Goal: Task Accomplishment & Management: Manage account settings

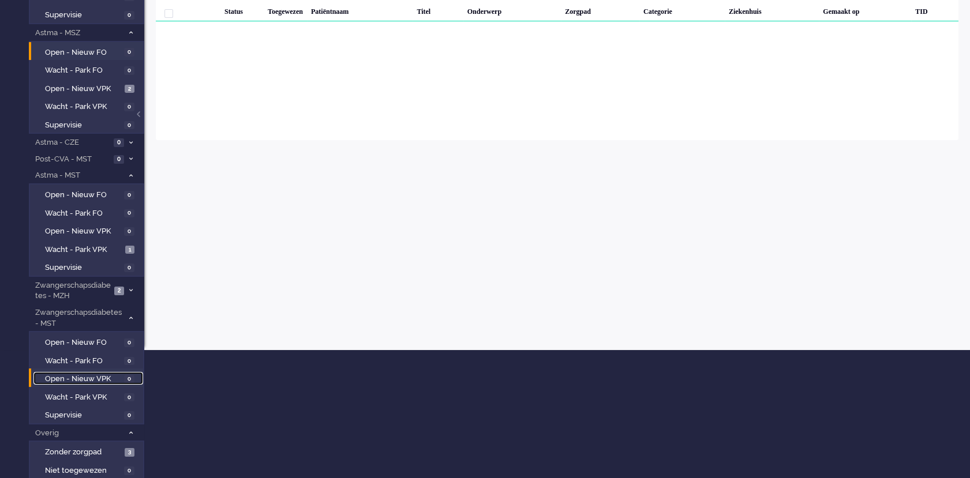
scroll to position [193, 0]
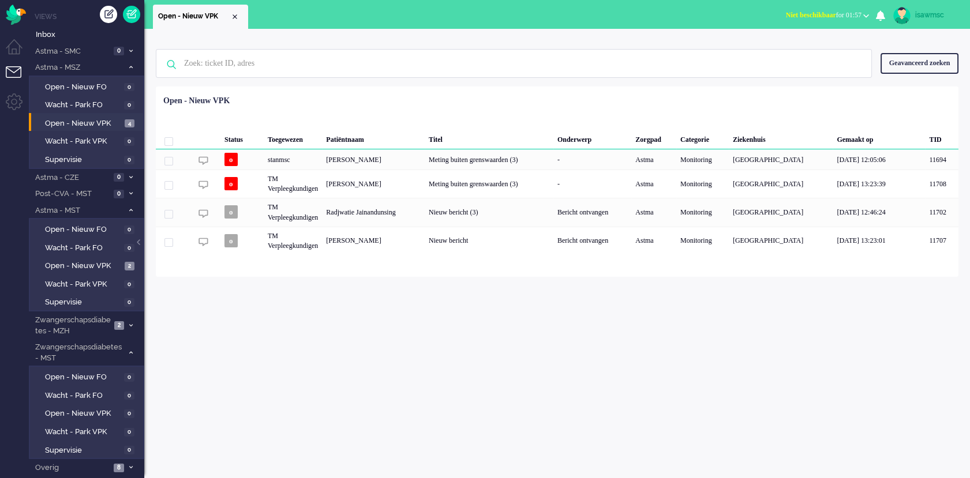
scroll to position [14, 0]
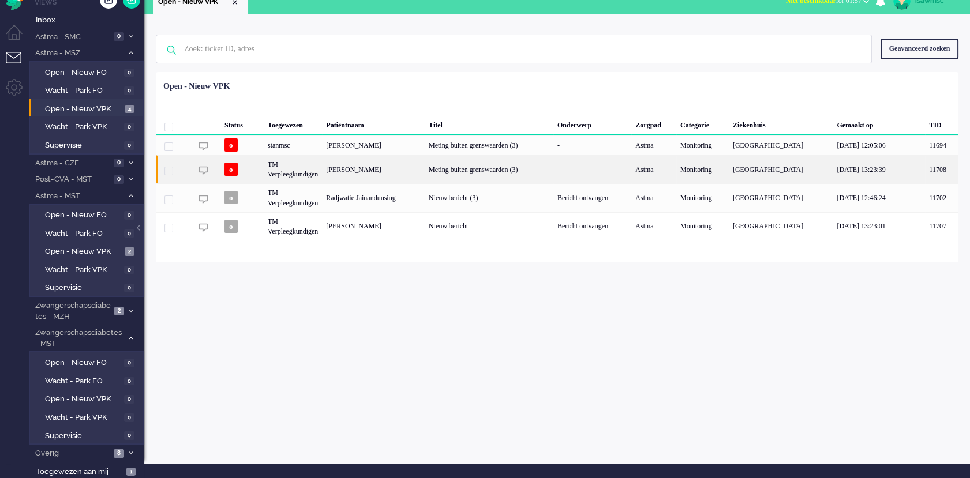
click at [378, 171] on div "Gladys Unice Witteman" at bounding box center [373, 169] width 103 height 28
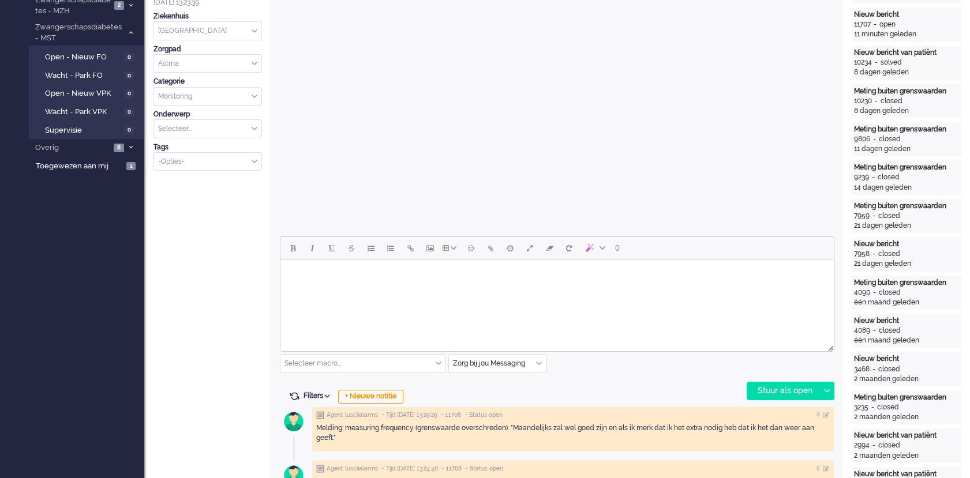
scroll to position [448, 0]
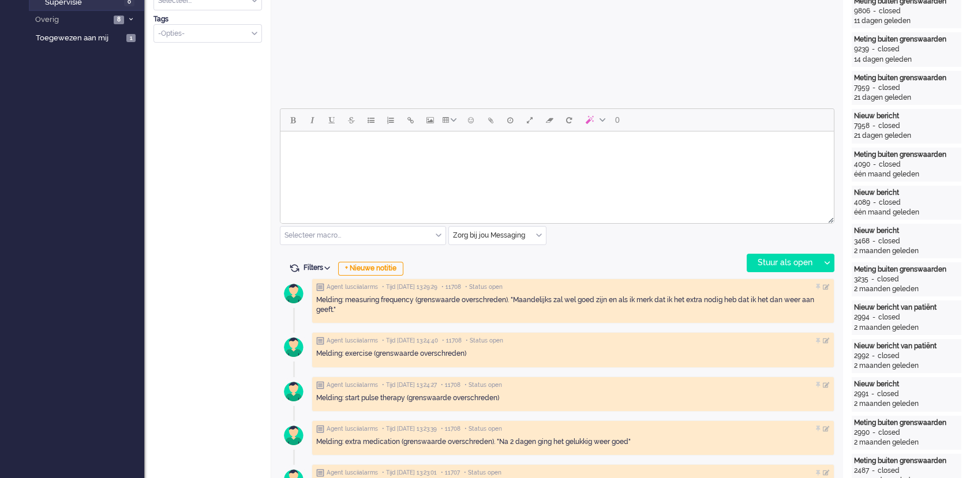
click at [448, 161] on html at bounding box center [556, 146] width 553 height 29
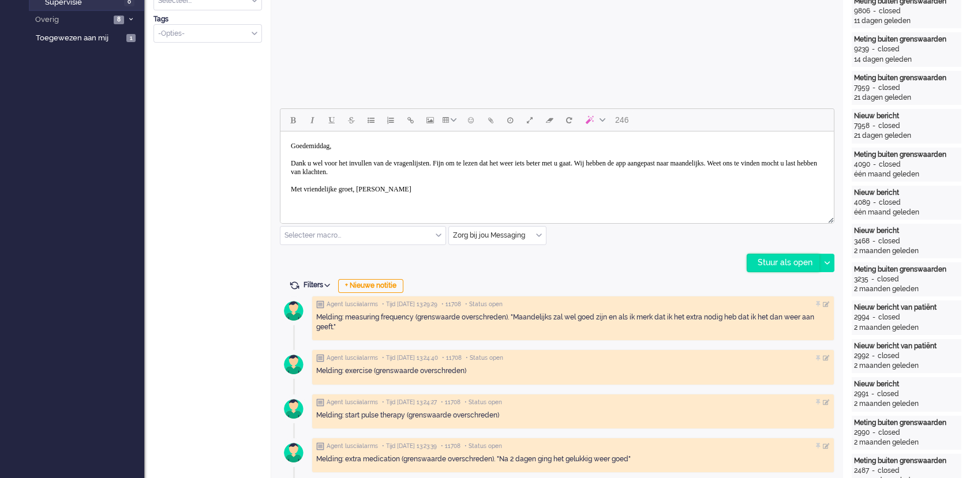
click at [793, 266] on div "Stuur als open" at bounding box center [783, 262] width 72 height 17
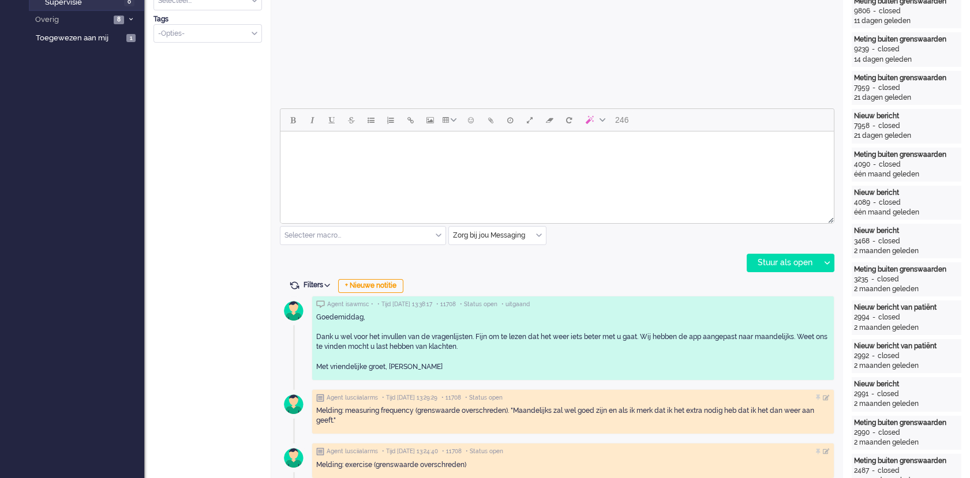
scroll to position [0, 0]
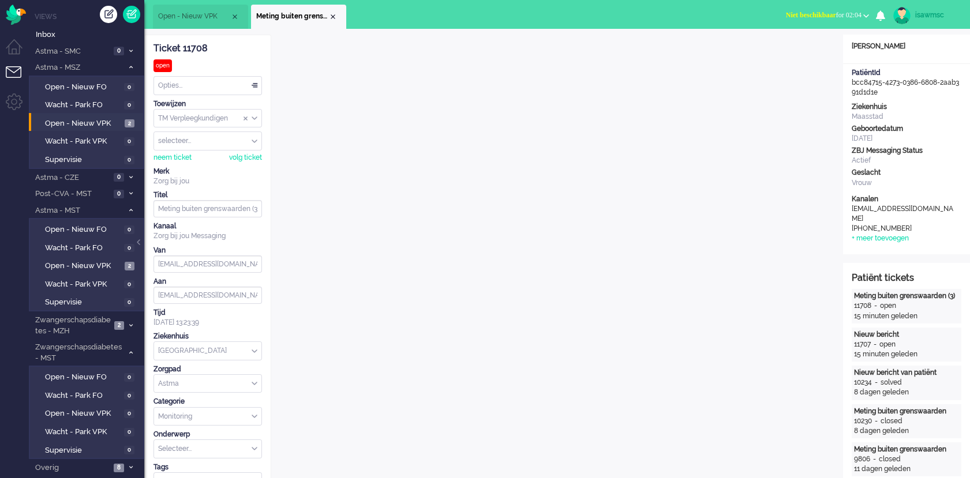
click at [806, 15] on span "Niet beschikbaar" at bounding box center [811, 15] width 50 height 8
click at [783, 51] on label "Online" at bounding box center [820, 52] width 91 height 10
click at [332, 14] on div "Close tab" at bounding box center [332, 16] width 9 height 9
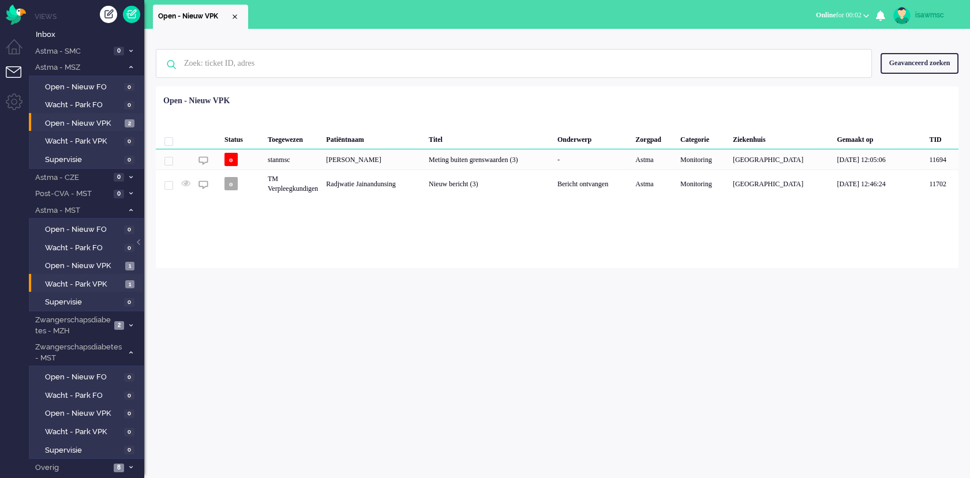
scroll to position [14, 0]
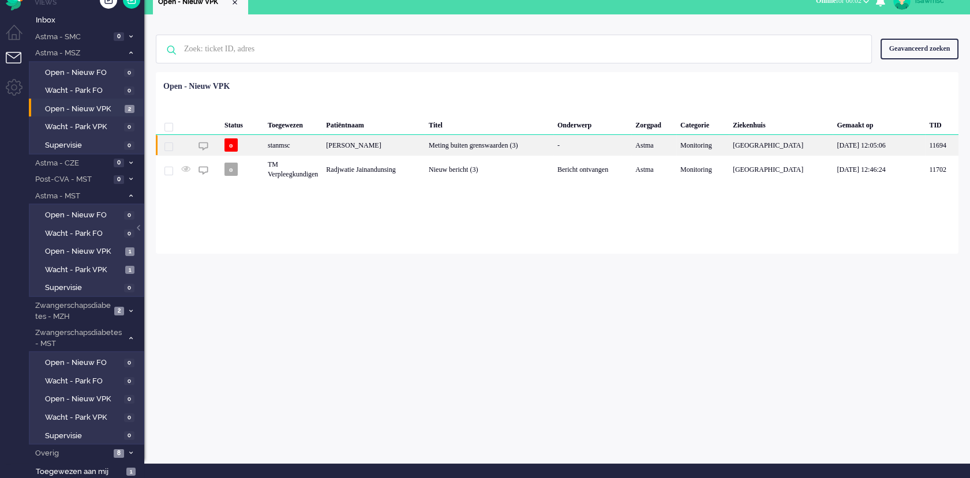
click at [425, 148] on div "[PERSON_NAME]" at bounding box center [373, 145] width 103 height 20
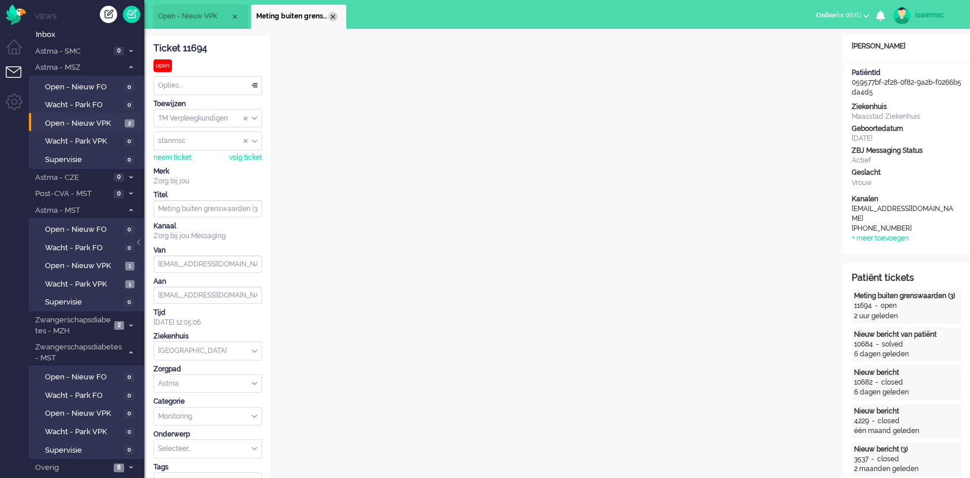
click at [331, 17] on div "Close tab" at bounding box center [332, 16] width 9 height 9
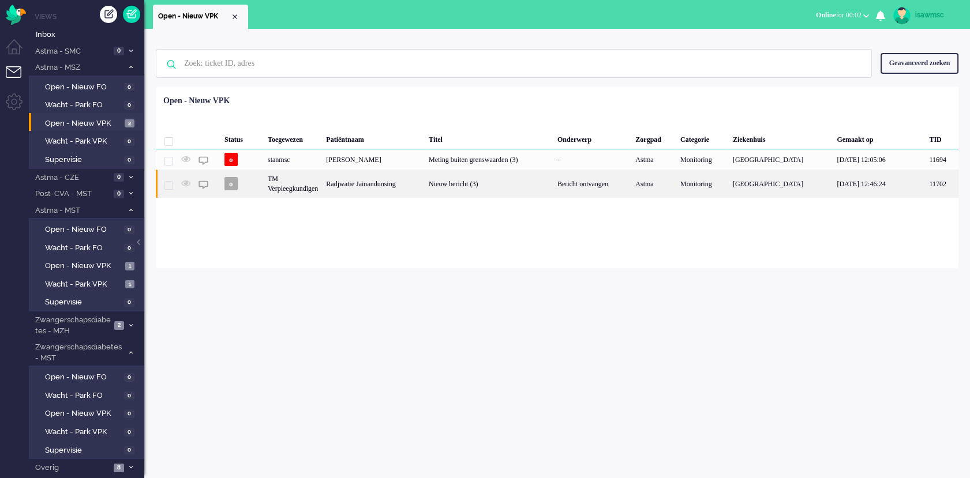
click at [384, 189] on div "Radjwatie Jainandunsing" at bounding box center [373, 184] width 103 height 28
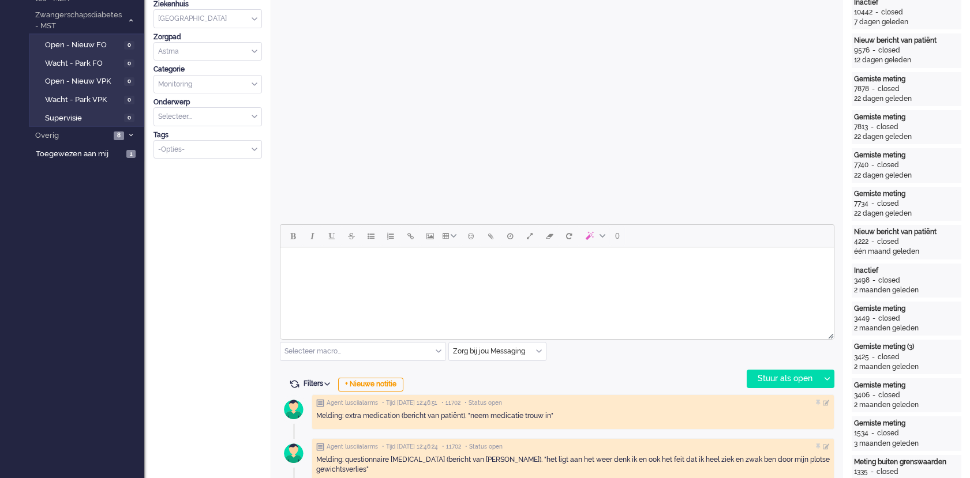
scroll to position [76, 0]
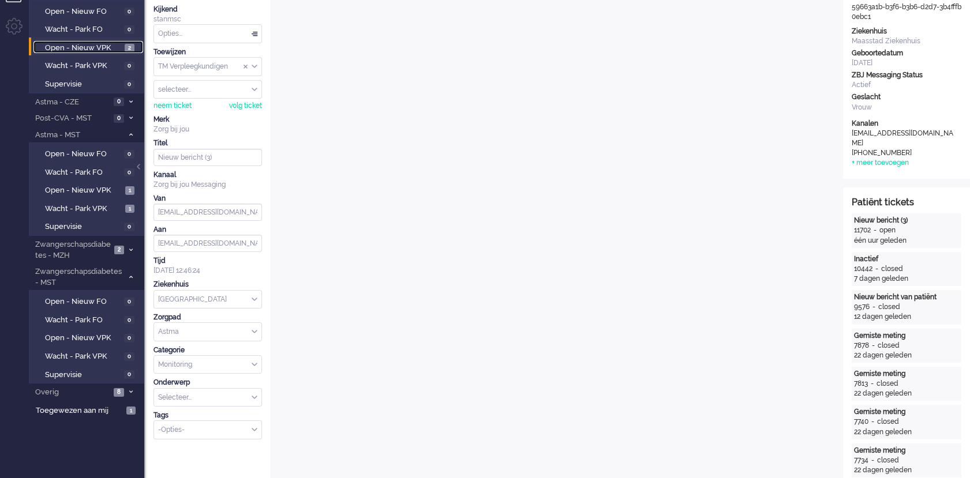
click at [116, 45] on span "Open - Nieuw VPK" at bounding box center [83, 48] width 77 height 11
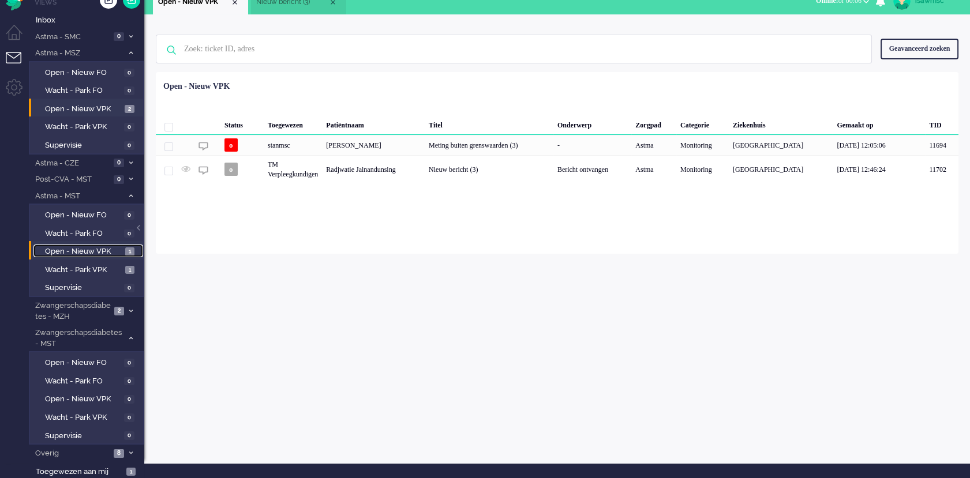
click at [105, 245] on link "Open - Nieuw VPK 1" at bounding box center [88, 251] width 110 height 13
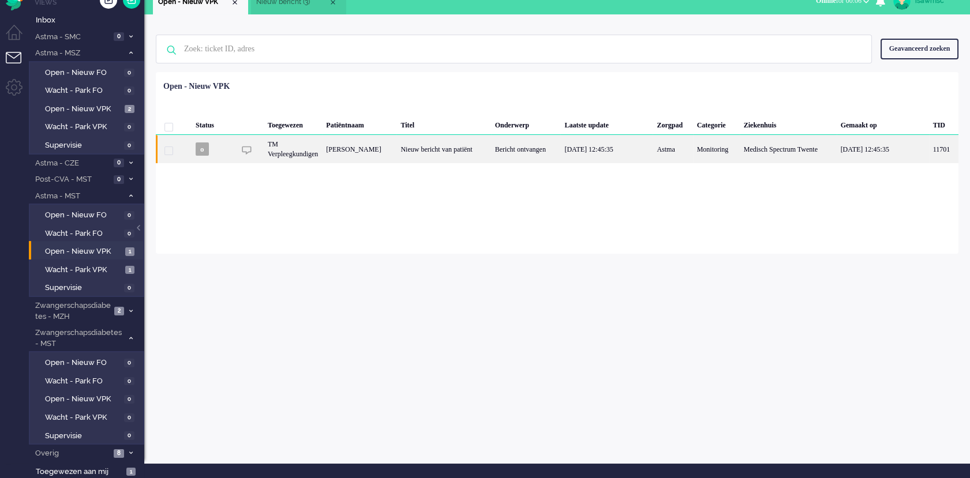
click at [386, 155] on div "LINDA van den Born" at bounding box center [359, 149] width 74 height 28
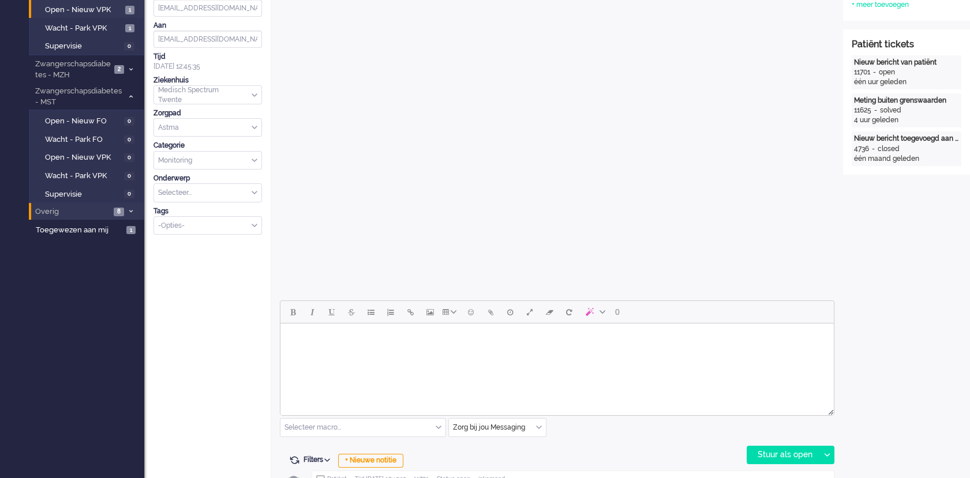
scroll to position [320, 0]
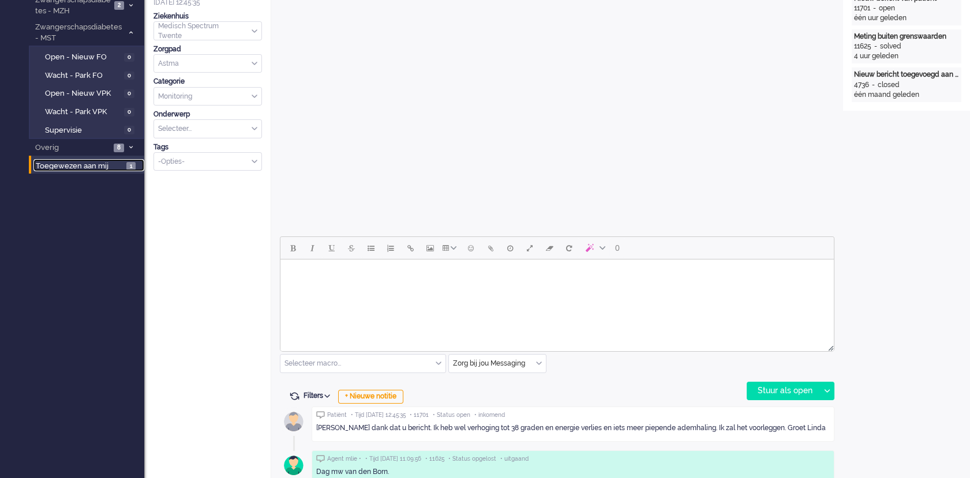
click at [129, 159] on link "Toegewezen aan mij 1" at bounding box center [88, 165] width 111 height 13
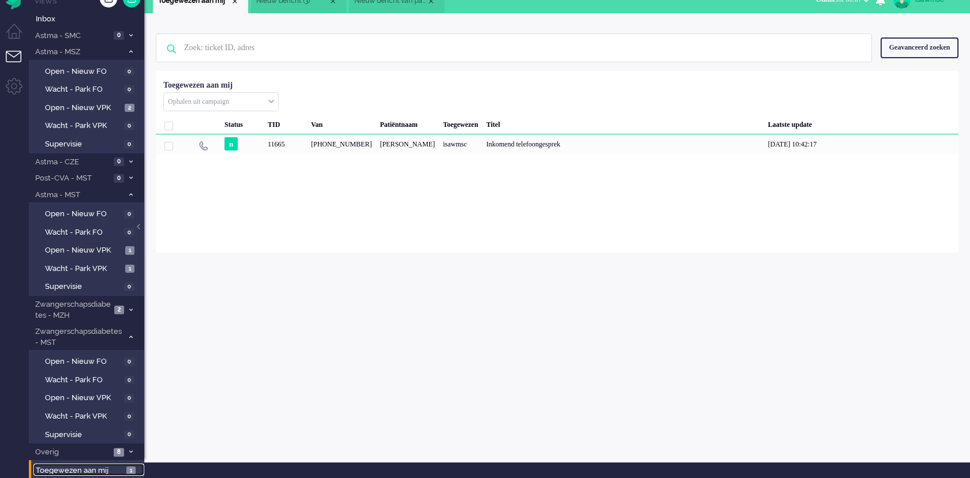
scroll to position [14, 0]
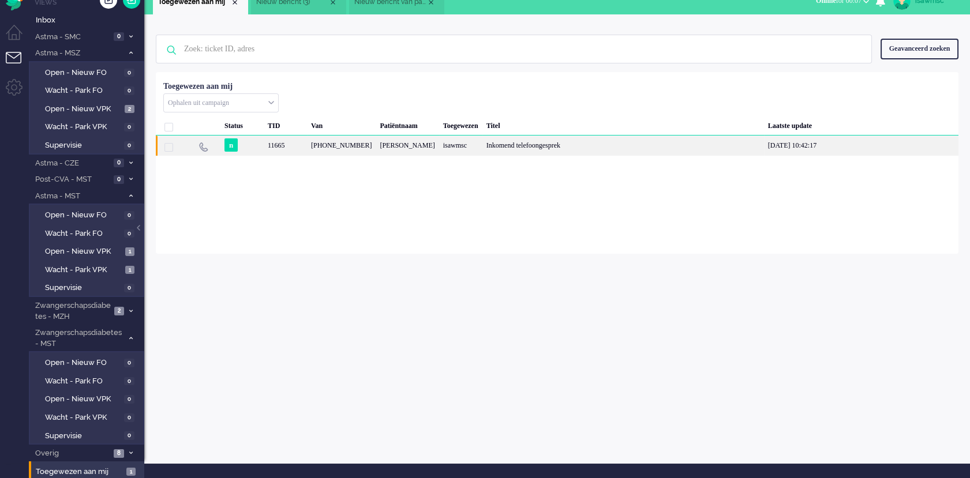
click at [290, 143] on div "11665" at bounding box center [285, 146] width 43 height 20
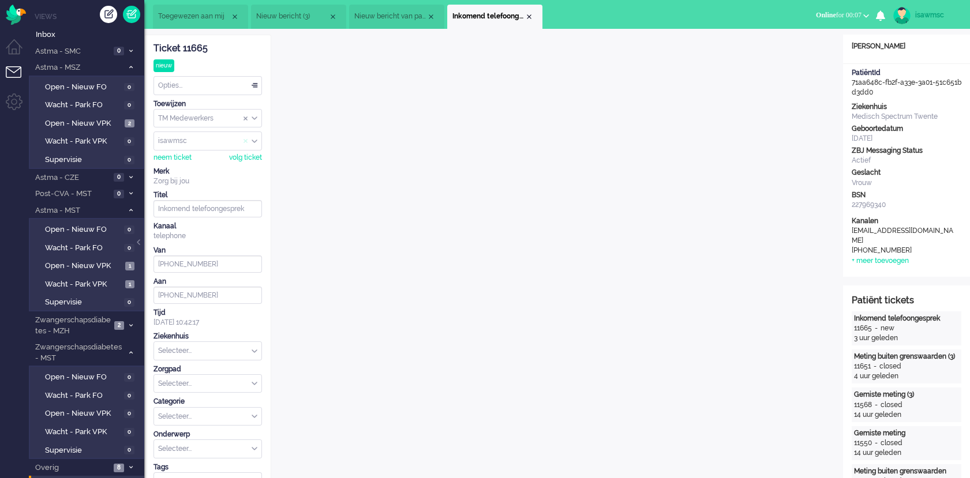
click at [245, 143] on span "Assign User" at bounding box center [245, 141] width 5 height 8
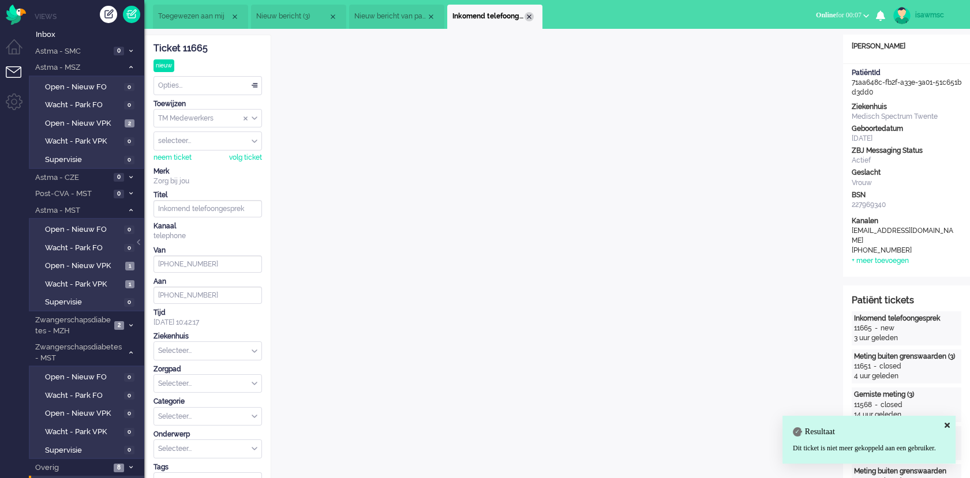
click at [530, 13] on div "Close tab" at bounding box center [528, 16] width 9 height 9
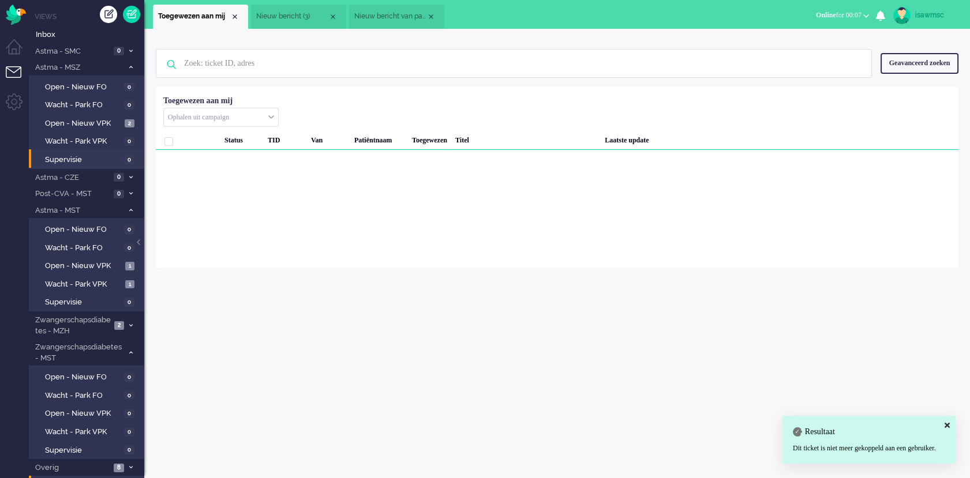
scroll to position [14, 0]
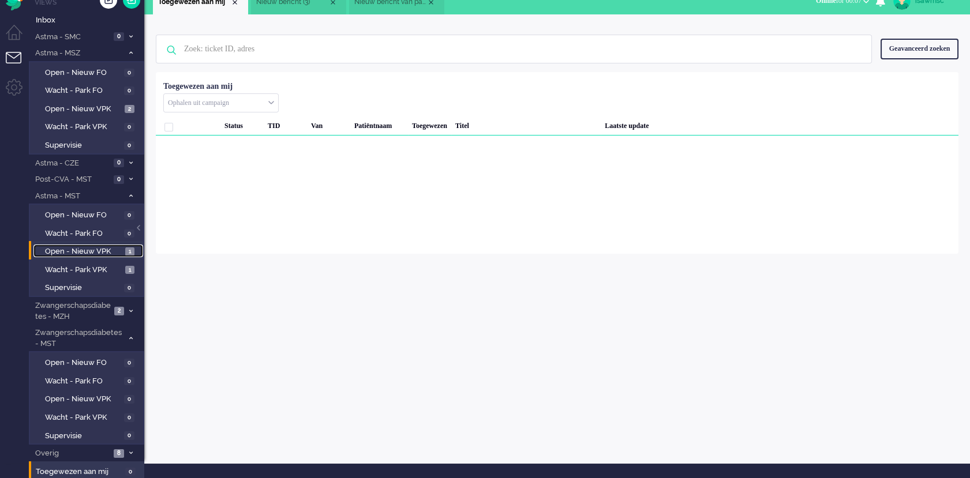
click at [126, 247] on span "1" at bounding box center [129, 251] width 9 height 9
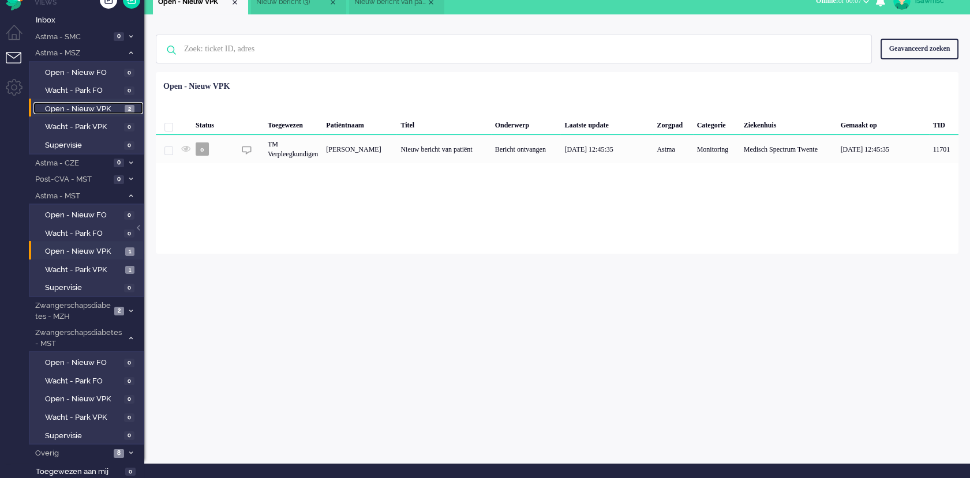
click at [119, 105] on span "Open - Nieuw VPK" at bounding box center [83, 109] width 77 height 11
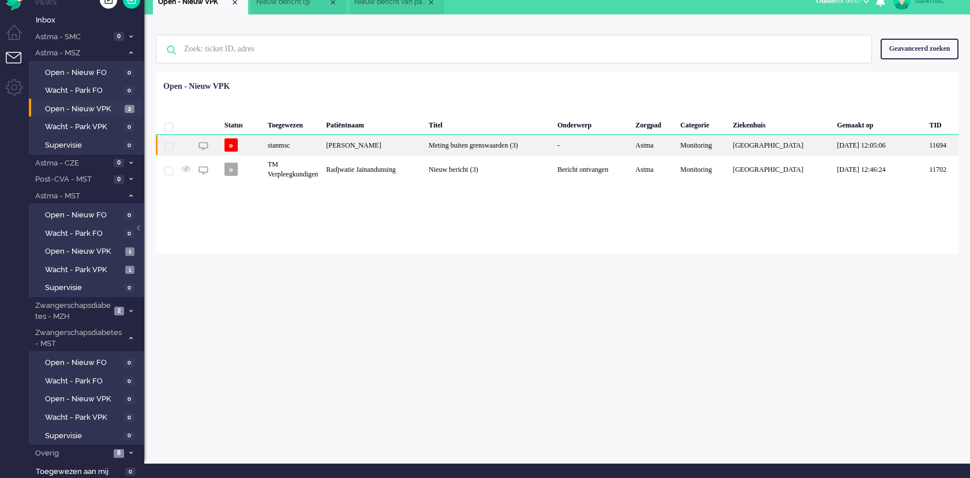
click at [425, 142] on div "[PERSON_NAME]" at bounding box center [373, 145] width 103 height 20
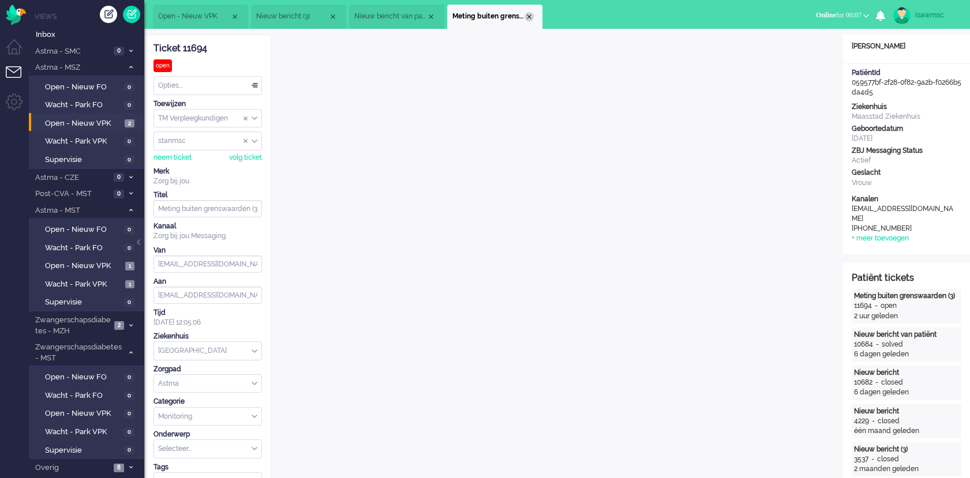
click at [528, 16] on div "Close tab" at bounding box center [528, 16] width 9 height 9
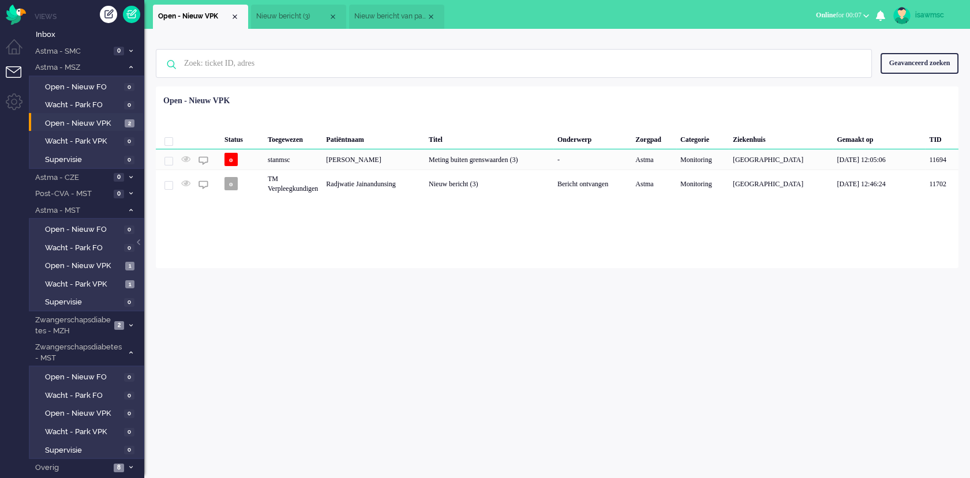
click at [334, 224] on div "Loading... Status Toegewezen Patiëntnaam Titel Onderwerp Zorgpad Categorie Ziek…" at bounding box center [557, 178] width 802 height 182
click at [513, 114] on div "Geselecteerd 0 Set Status: open pending holding solved Verwijder Selecteer... U…" at bounding box center [557, 115] width 802 height 22
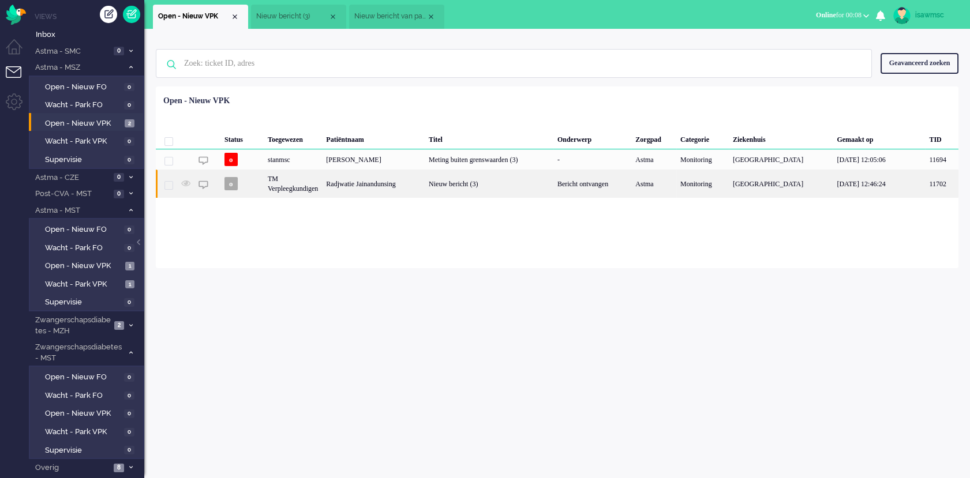
click at [380, 183] on div "Radjwatie Jainandunsing" at bounding box center [373, 184] width 103 height 28
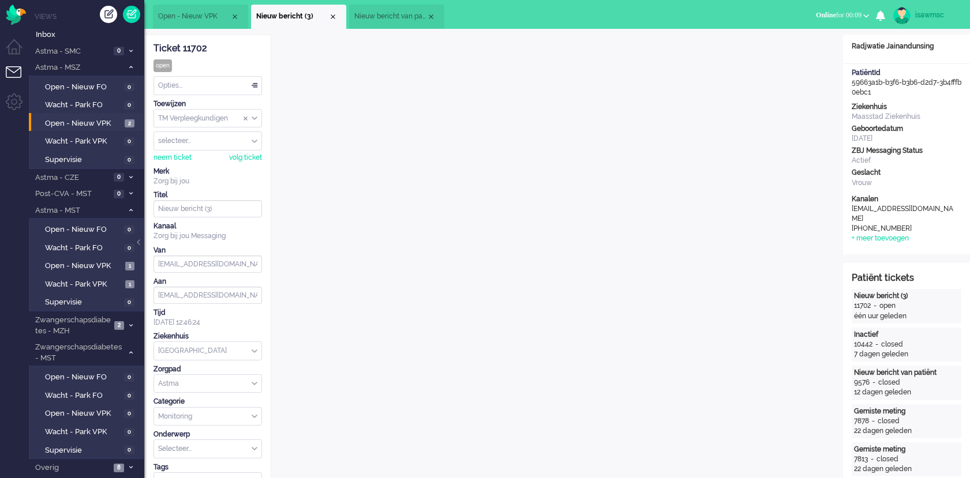
scroll to position [320, 0]
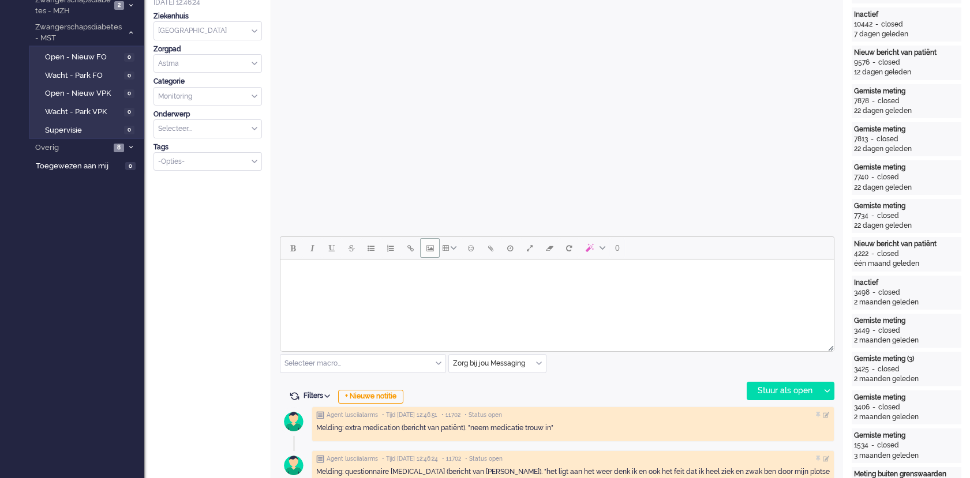
click at [436, 243] on button "Insert/edit image" at bounding box center [430, 248] width 20 height 20
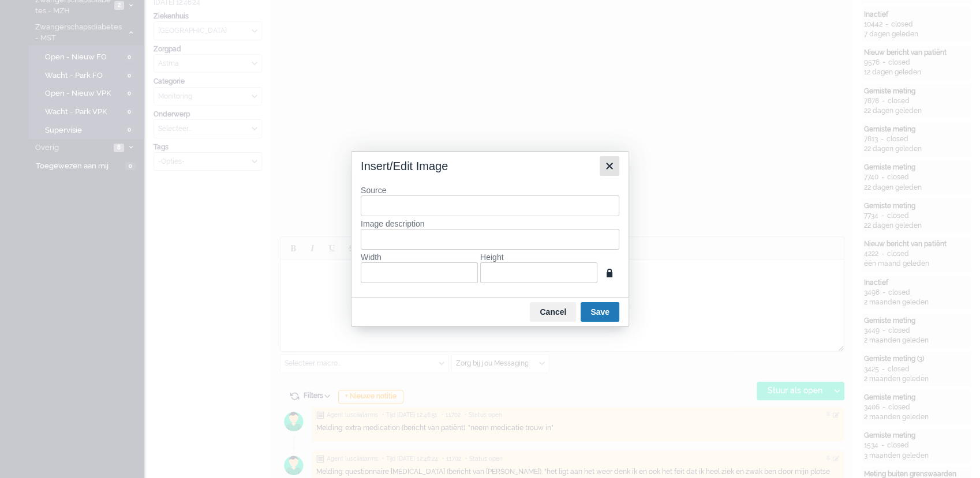
click at [614, 164] on icon "Close" at bounding box center [609, 166] width 14 height 14
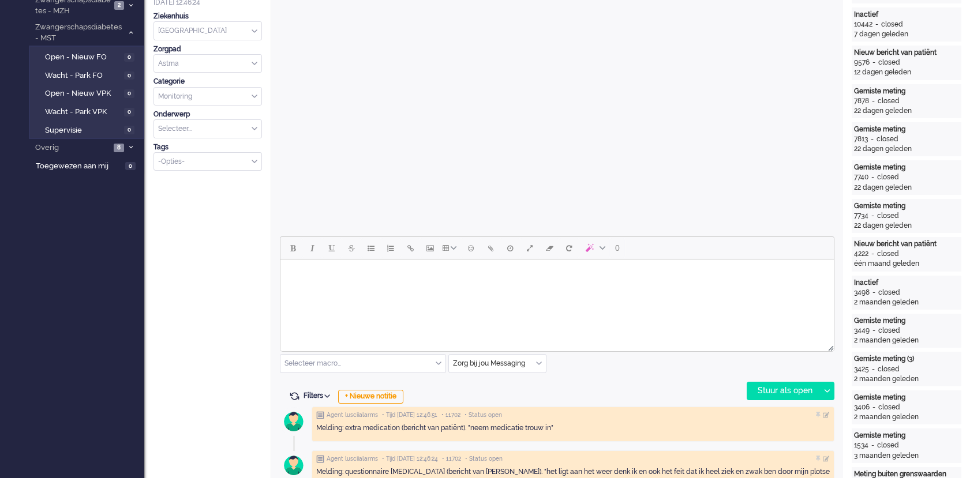
click at [413, 289] on html at bounding box center [556, 274] width 553 height 29
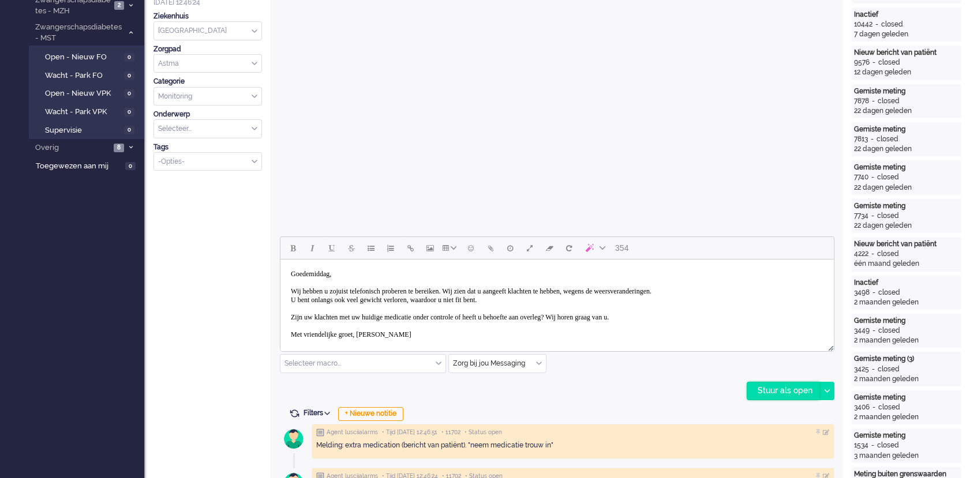
click at [798, 394] on div "Stuur als open" at bounding box center [783, 390] width 72 height 17
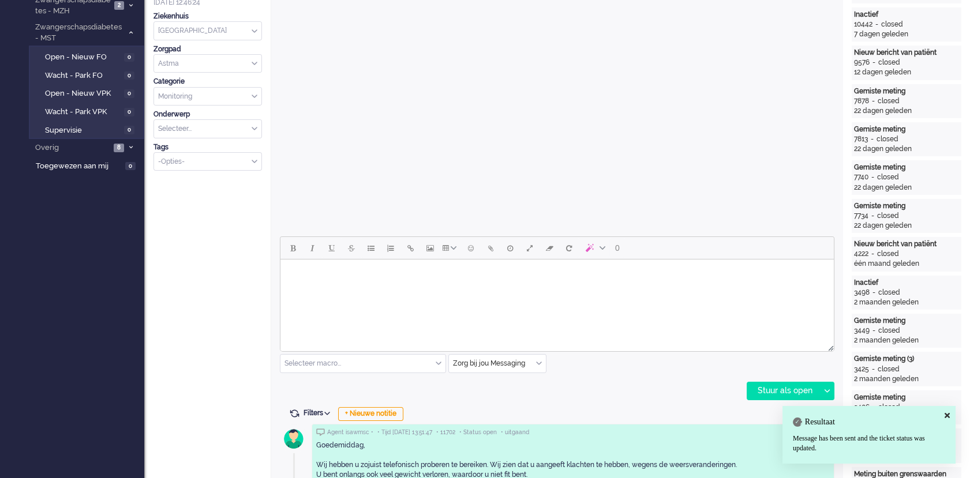
scroll to position [0, 0]
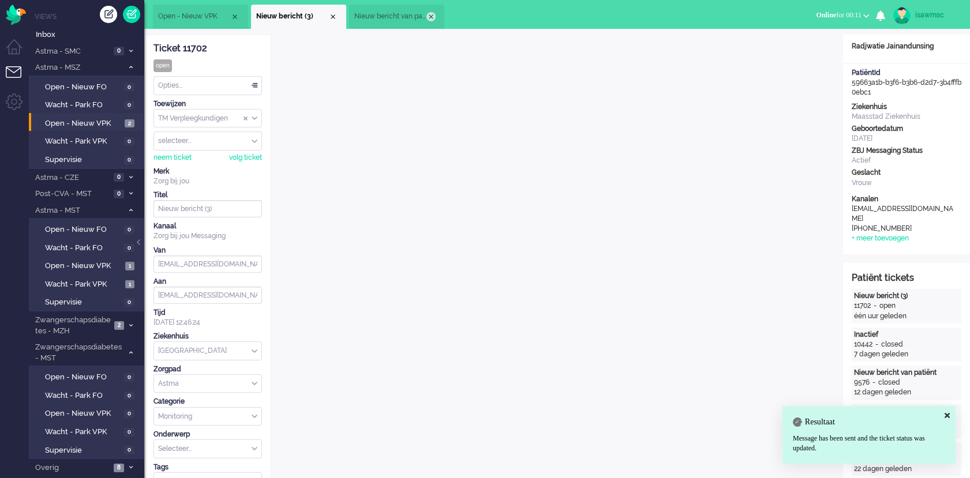
click at [429, 15] on div "Close tab" at bounding box center [430, 16] width 9 height 9
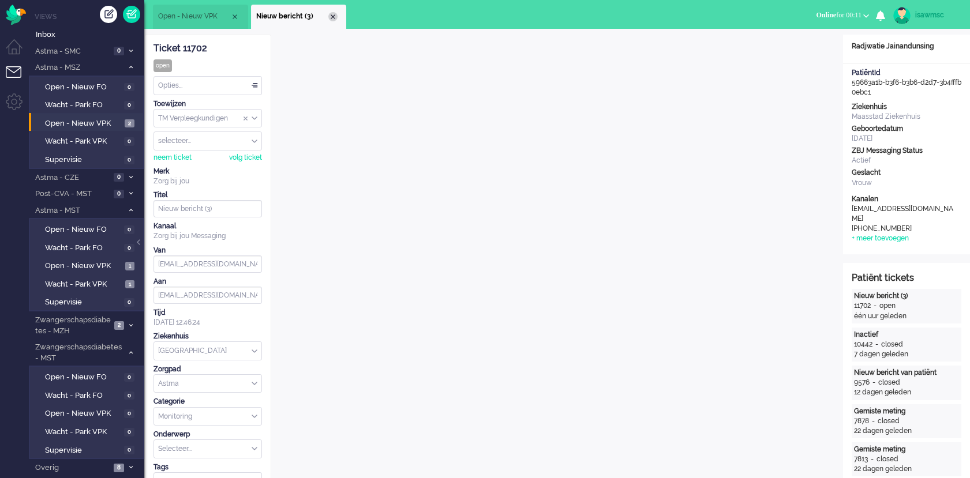
click at [335, 20] on div "Close tab" at bounding box center [332, 16] width 9 height 9
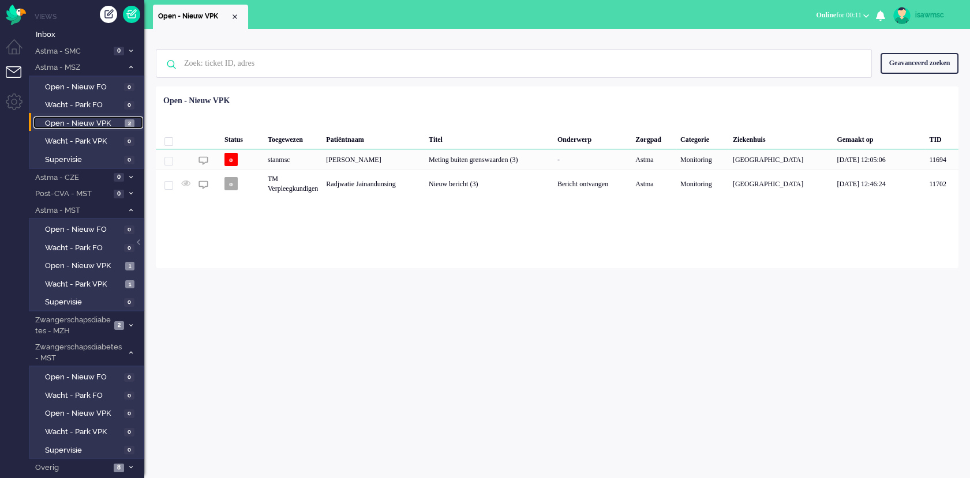
click at [108, 121] on span "Open - Nieuw VPK" at bounding box center [83, 123] width 77 height 11
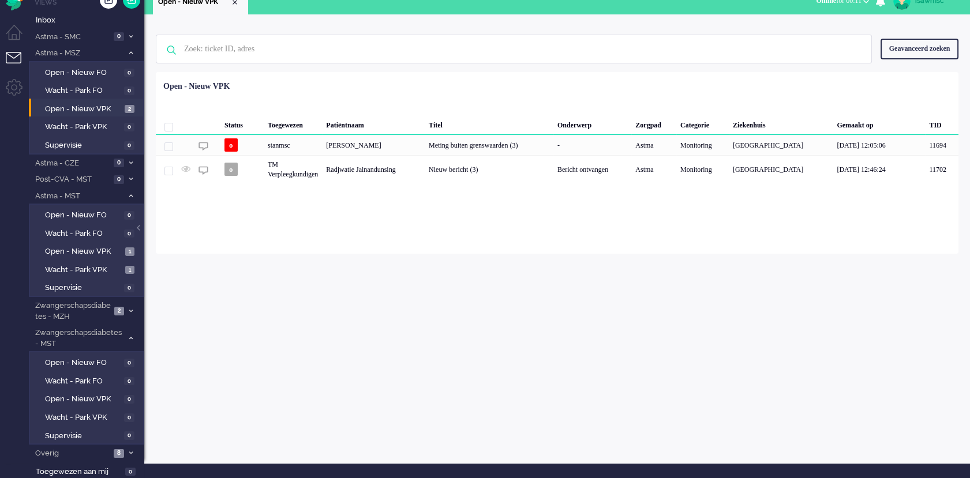
click at [225, 332] on div "Geen zoekresultaten Probeer nog eens Geavanceerd zoeken Geavanceerd zoeken Tick…" at bounding box center [557, 238] width 826 height 449
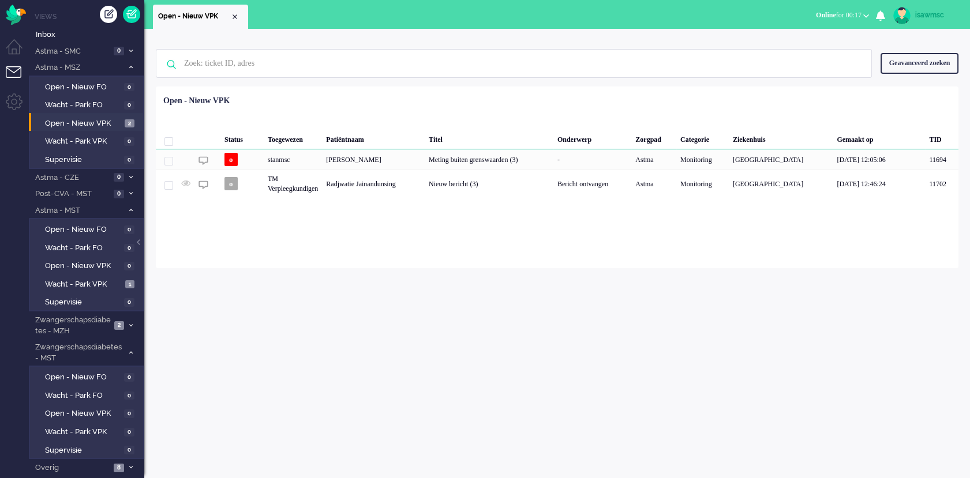
click at [761, 17] on div "Open - Nieuw VPK Open - Nieuw VPK X Open - Nieuw VPK Niet beschikbaar Online Ou…" at bounding box center [557, 14] width 826 height 29
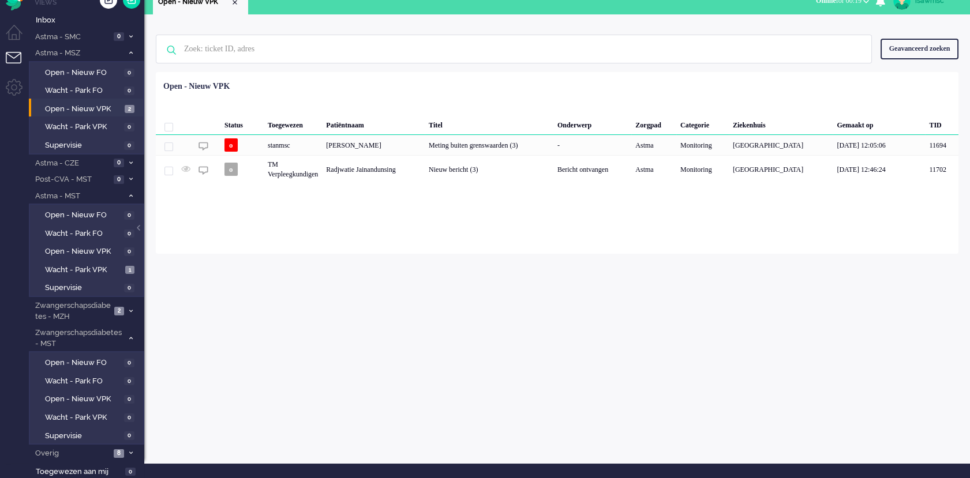
click at [711, 85] on div "Status Toegewezen Patiëntnaam Titel Onderwerp Zorgpad Categorie Ziekenhuis Gema…" at bounding box center [557, 129] width 802 height 107
click at [129, 110] on span "2" at bounding box center [130, 109] width 10 height 9
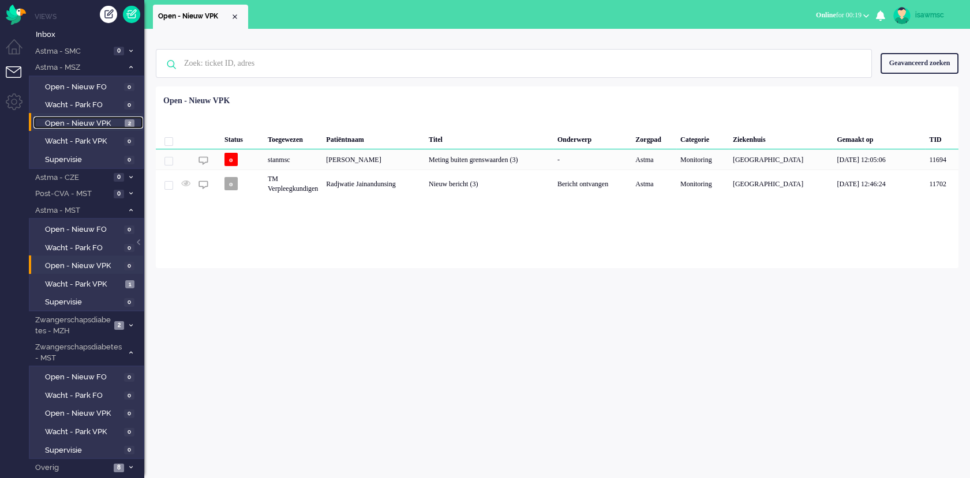
scroll to position [14, 0]
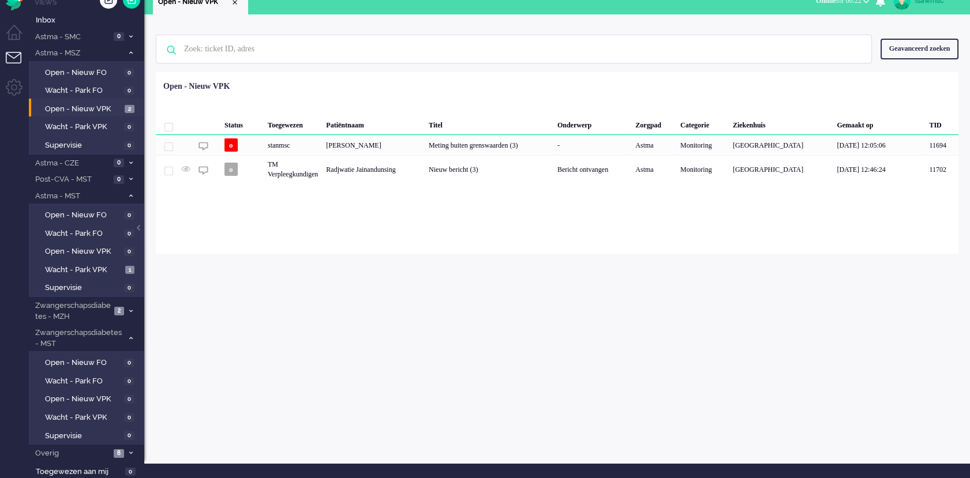
click at [567, 95] on div "Geselecteerd 0 Set Status: open pending holding solved Verwijder Selecteer... U…" at bounding box center [557, 100] width 802 height 22
click at [471, 48] on input "text" at bounding box center [515, 49] width 680 height 28
click at [478, 19] on div "Geen zoekresultaten Probeer nog eens Geavanceerd zoeken Geavanceerd zoeken Tick…" at bounding box center [557, 133] width 826 height 239
click at [412, 26] on div "Geen zoekresultaten Probeer nog eens Geavanceerd zoeken Geavanceerd zoeken Tick…" at bounding box center [557, 49] width 802 height 46
click at [245, 293] on div "Geen zoekresultaten Probeer nog eens Geavanceerd zoeken Geavanceerd zoeken Tick…" at bounding box center [557, 238] width 826 height 449
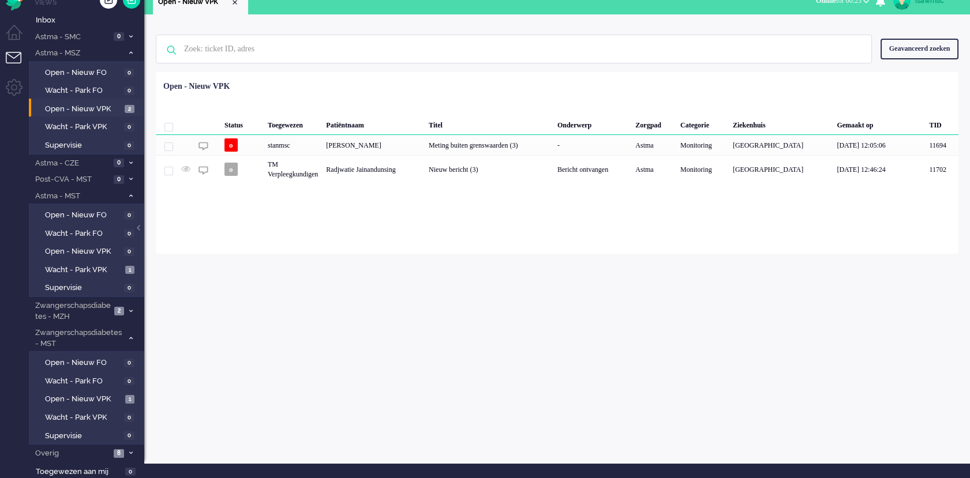
scroll to position [0, 0]
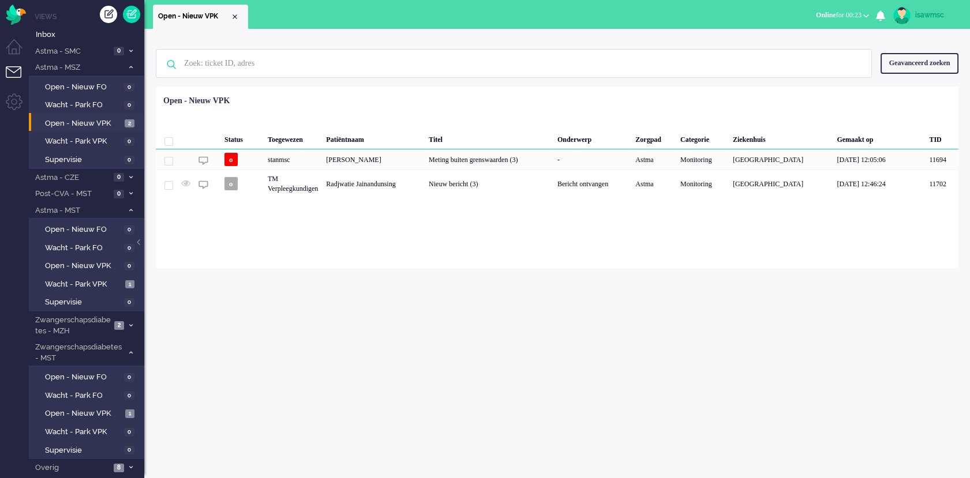
click at [353, 26] on ul "Open - Nieuw VPK" at bounding box center [444, 14] width 583 height 29
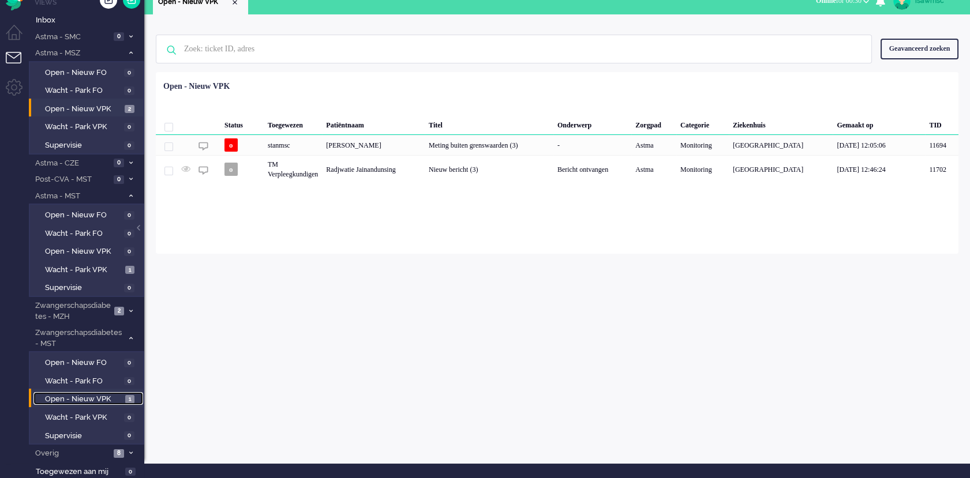
click at [125, 397] on span "1" at bounding box center [129, 399] width 9 height 9
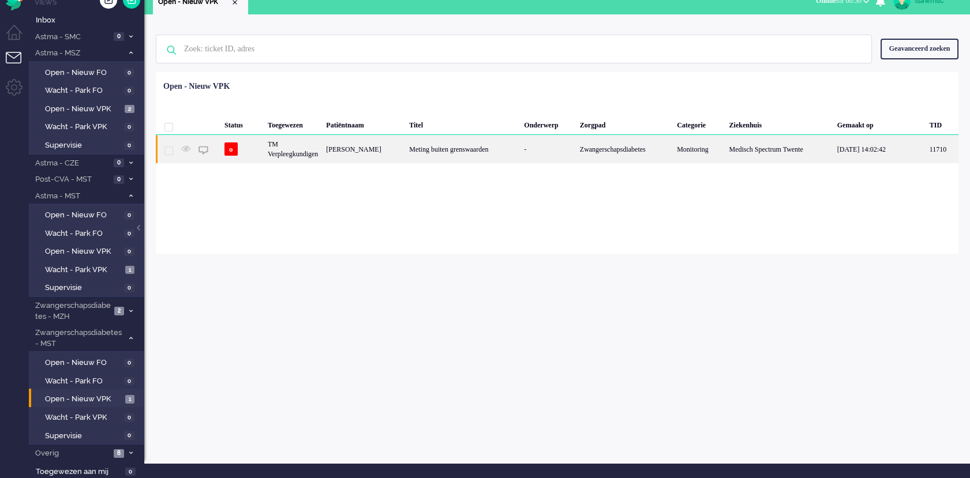
click at [322, 148] on div "TM Verpleegkundigen" at bounding box center [293, 149] width 58 height 28
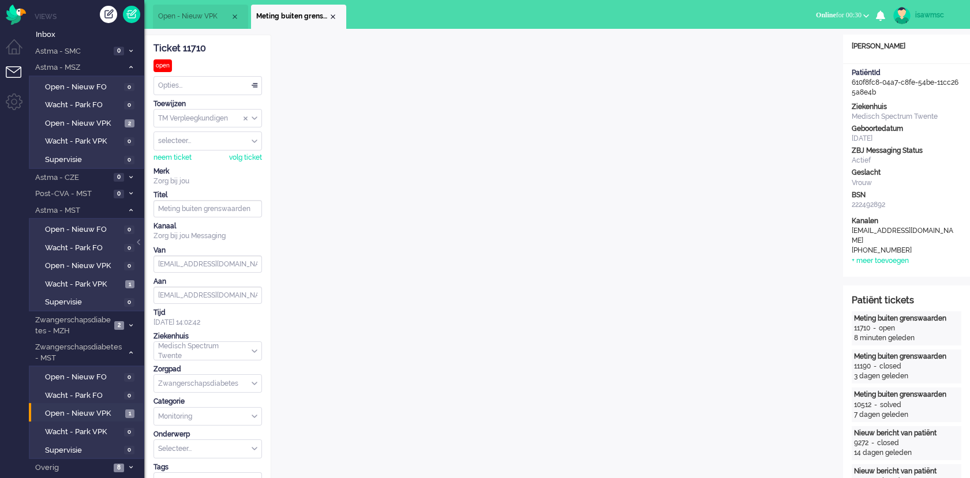
scroll to position [35, 0]
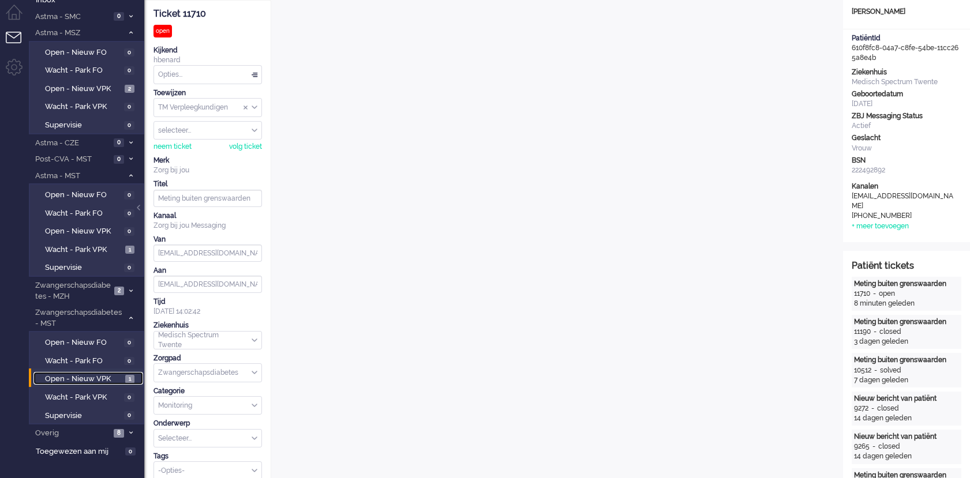
click at [127, 375] on span "1" at bounding box center [129, 379] width 9 height 9
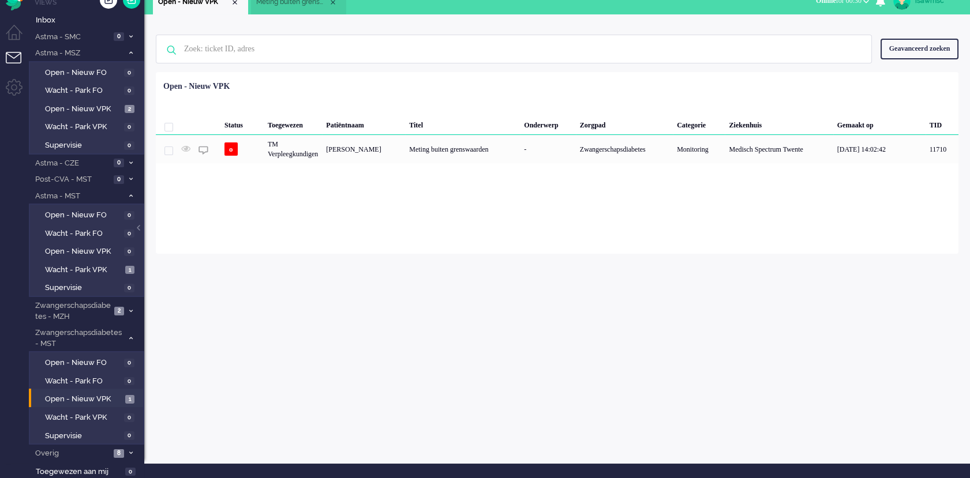
click at [463, 263] on div "Geen zoekresultaten Probeer nog eens Geavanceerd zoeken Geavanceerd zoeken Tick…" at bounding box center [557, 238] width 826 height 449
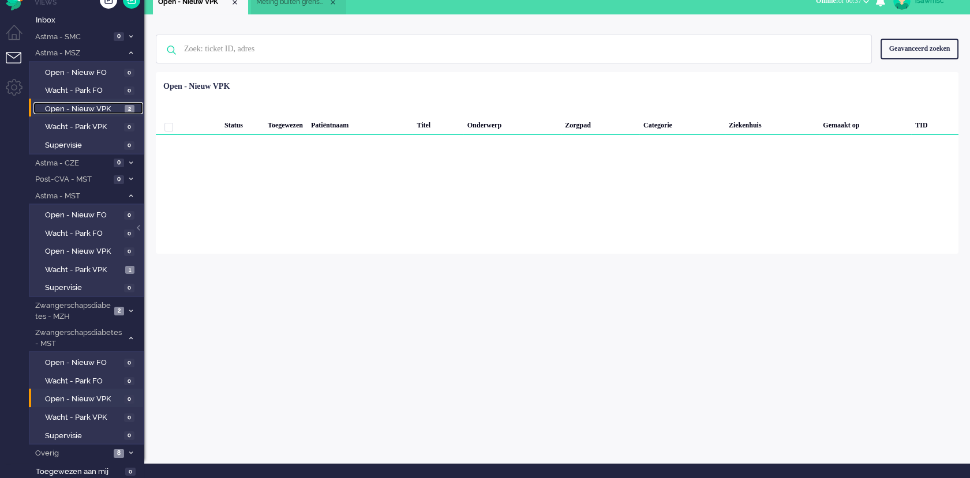
click at [111, 104] on span "Open - Nieuw VPK" at bounding box center [83, 109] width 77 height 11
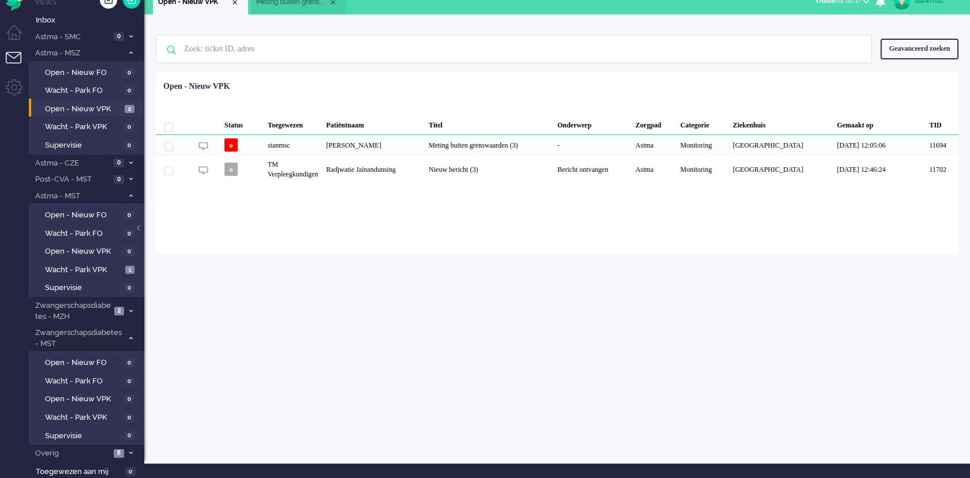
click at [211, 379] on div "Geen zoekresultaten Probeer nog eens Geavanceerd zoeken Geavanceerd zoeken Tick…" at bounding box center [557, 238] width 826 height 449
click at [541, 30] on div "Geen zoekresultaten Probeer nog eens Geavanceerd zoeken Geavanceerd zoeken Tick…" at bounding box center [557, 49] width 802 height 46
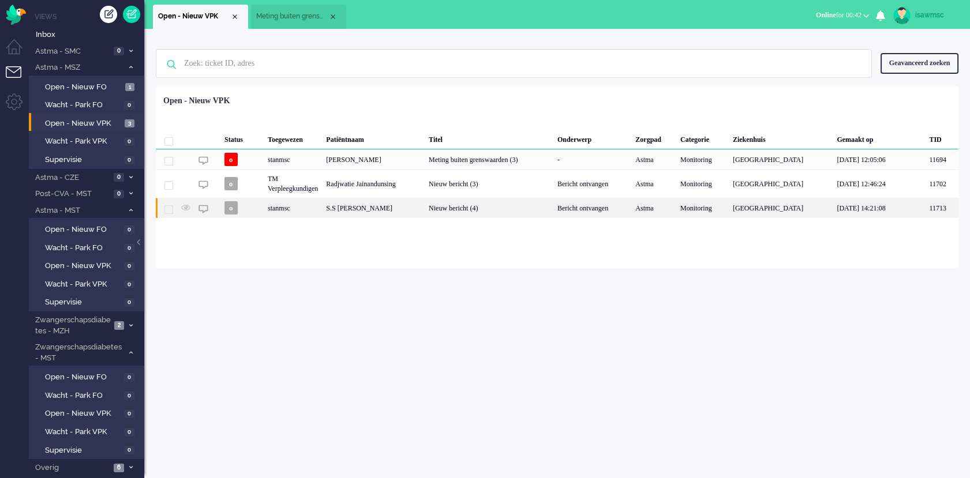
click at [425, 218] on div "S.S Susanna" at bounding box center [373, 208] width 103 height 20
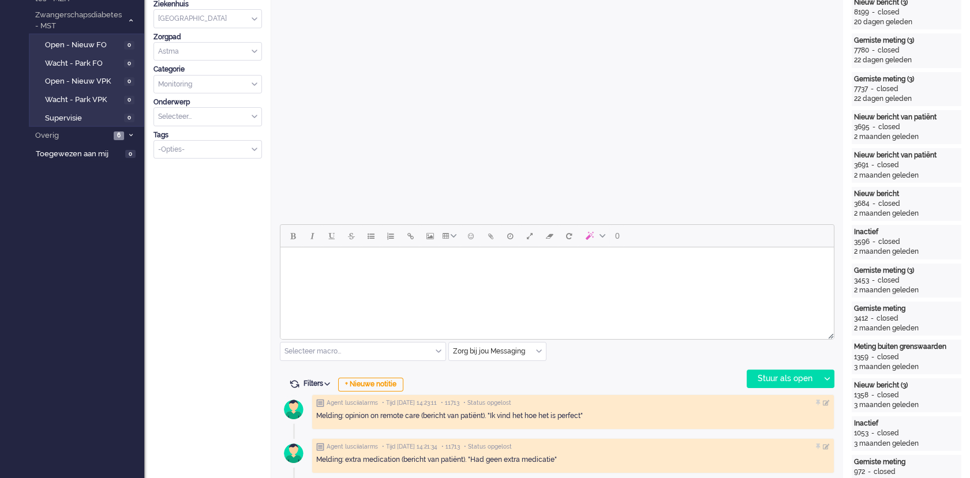
click at [555, 277] on html at bounding box center [556, 261] width 553 height 29
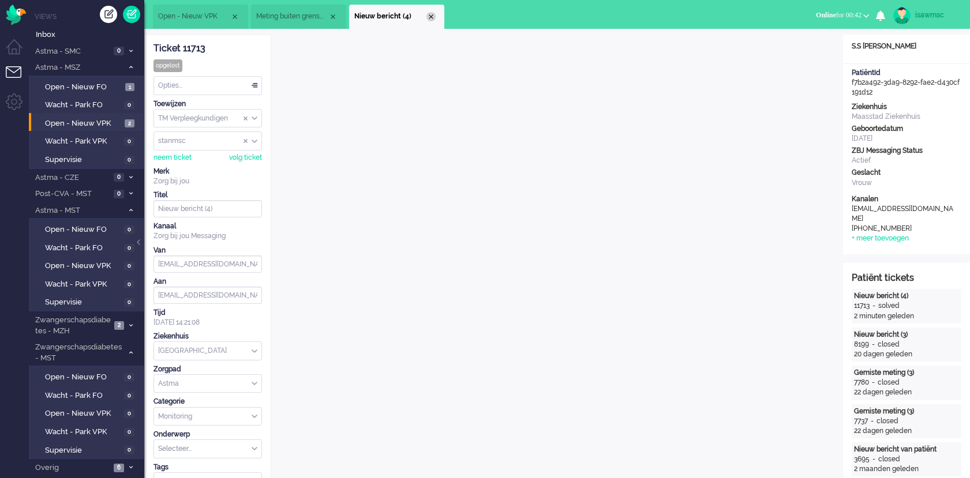
click at [433, 15] on div "Close tab" at bounding box center [430, 16] width 9 height 9
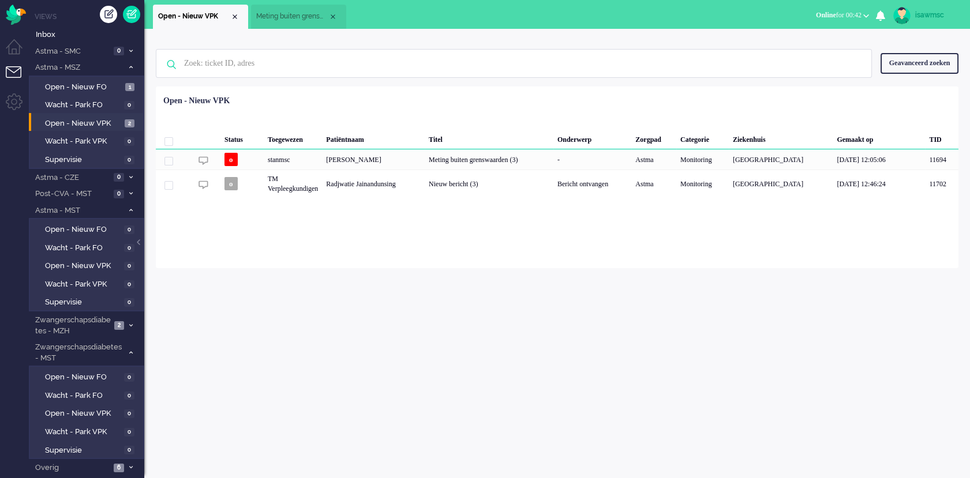
click at [433, 15] on ul "Open - Nieuw VPK Meting buiten grenswaarden" at bounding box center [444, 14] width 583 height 29
click at [55, 26] on li "Inbox" at bounding box center [86, 33] width 115 height 18
click at [69, 35] on span "Inbox" at bounding box center [90, 34] width 108 height 11
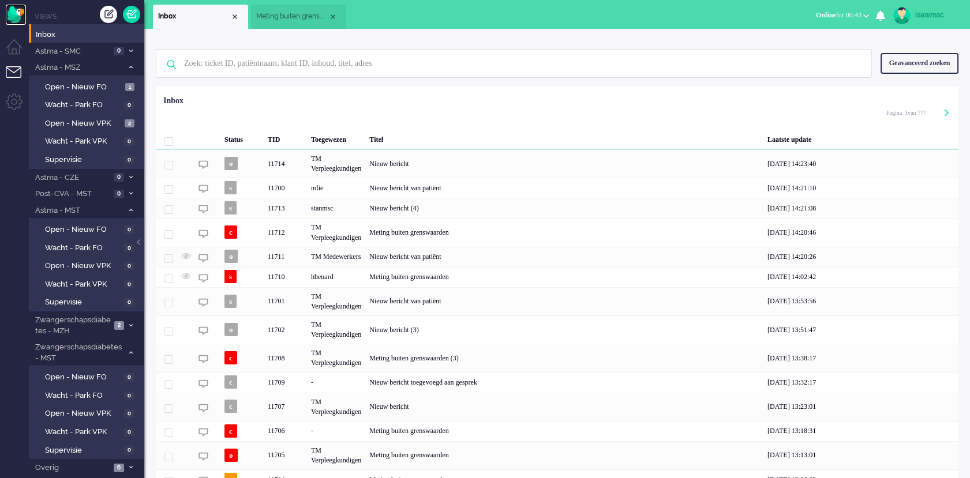
click at [10, 20] on img "Omnidesk" at bounding box center [16, 15] width 20 height 20
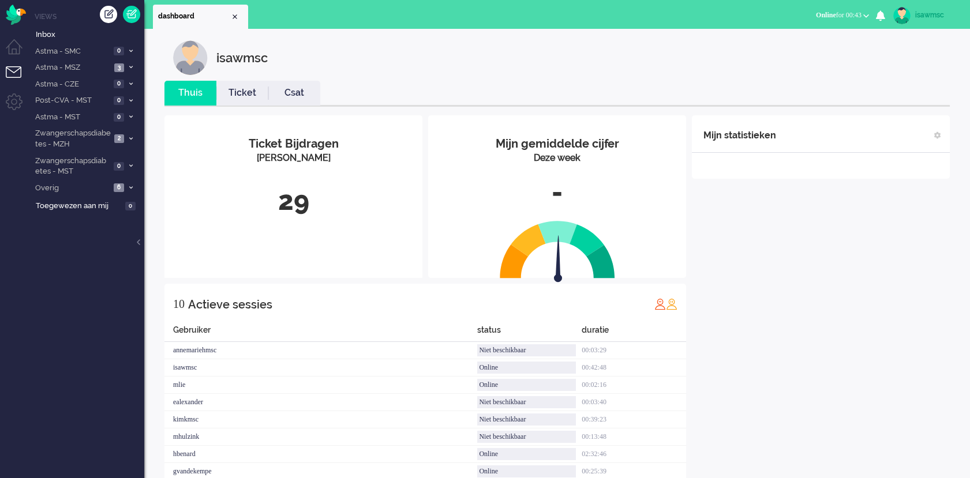
click at [249, 89] on link "Ticket" at bounding box center [242, 93] width 52 height 13
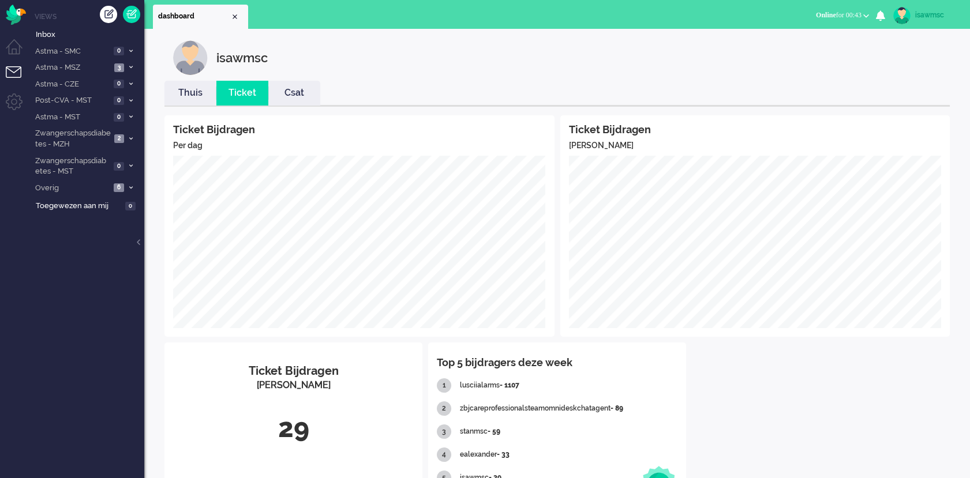
scroll to position [57, 0]
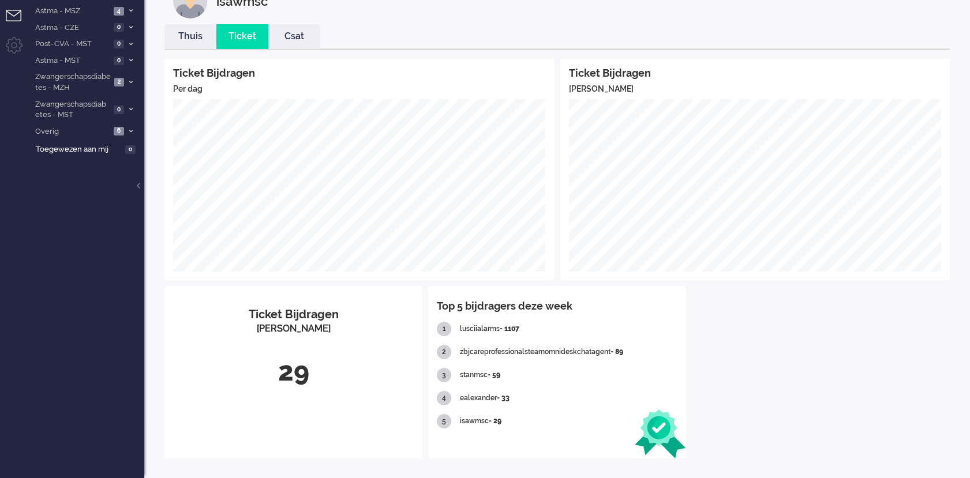
click at [830, 427] on div "Ticket Bijdragen Per dag Ticket Bijdragen Per Kanaal Ticket Bijdragen Per Kanaa…" at bounding box center [556, 259] width 785 height 400
click at [660, 445] on img at bounding box center [660, 434] width 51 height 49
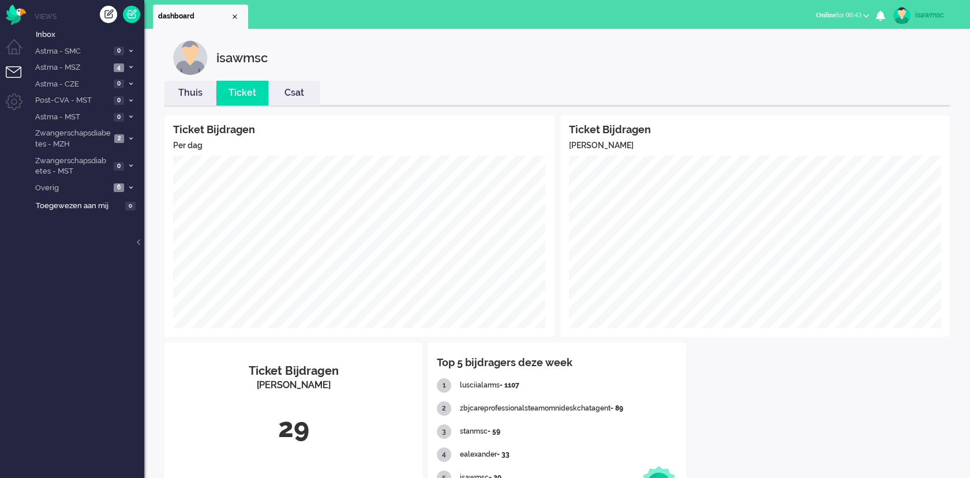
click at [463, 31] on div "isawmsc Thuis Ticket Csat Ticket Bijdragen Per dag Ticket Bijdragen Per Kanaal …" at bounding box center [557, 282] width 826 height 507
click at [395, 72] on div "isawmsc" at bounding box center [565, 57] width 785 height 35
click at [516, 72] on div "isawmsc" at bounding box center [565, 57] width 785 height 35
click at [136, 67] on li "Astma - MSZ 4" at bounding box center [86, 67] width 115 height 17
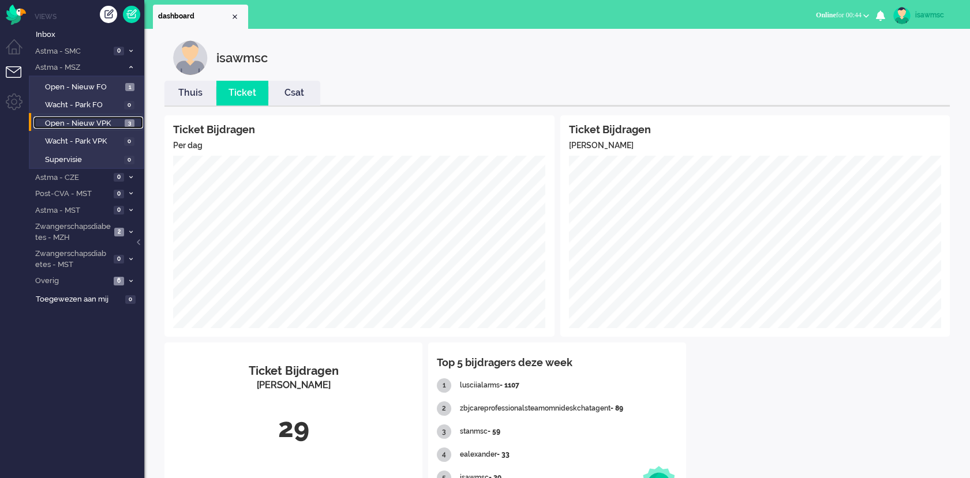
click at [120, 123] on span "Open - Nieuw VPK" at bounding box center [83, 123] width 77 height 11
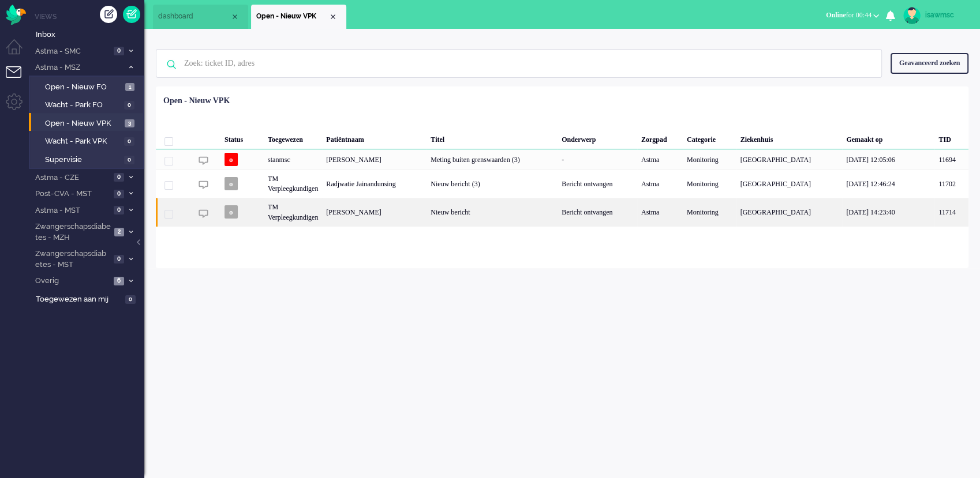
click at [392, 215] on div "[PERSON_NAME]" at bounding box center [374, 212] width 104 height 28
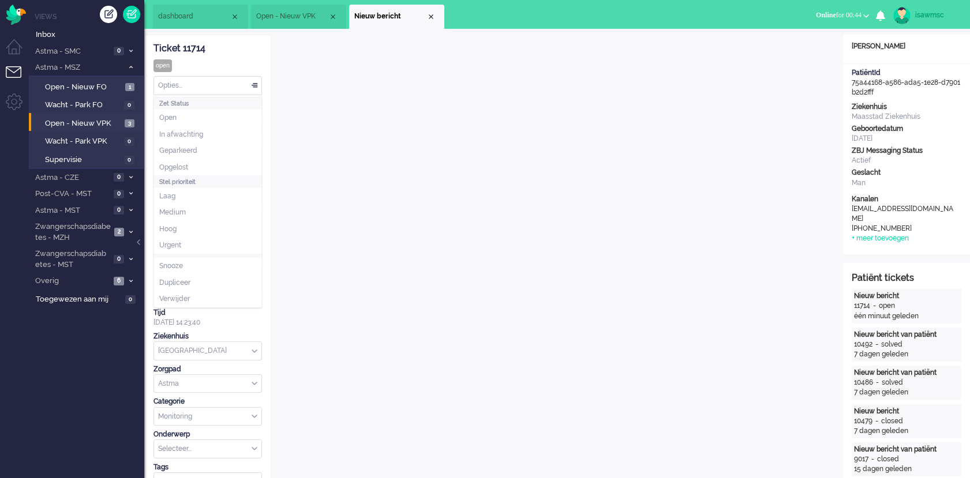
click at [222, 84] on div "Opties..." at bounding box center [207, 86] width 107 height 18
click at [211, 164] on li "Opgelost" at bounding box center [207, 167] width 107 height 17
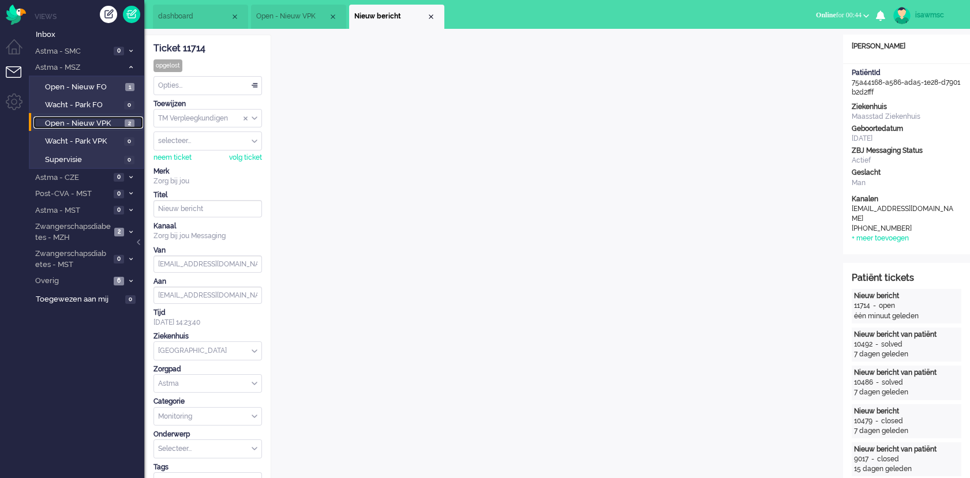
click at [111, 118] on span "Open - Nieuw VPK" at bounding box center [83, 123] width 77 height 11
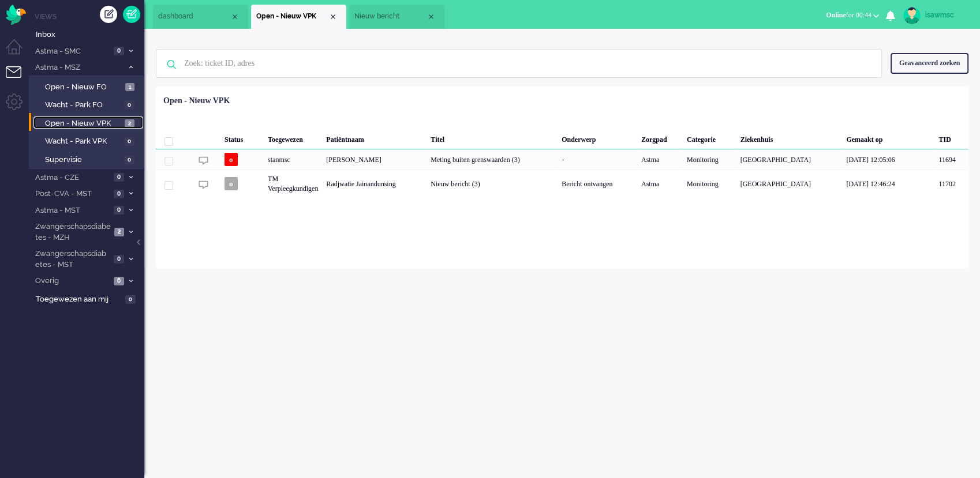
click at [394, 17] on span "Nieuw bericht" at bounding box center [390, 17] width 72 height 10
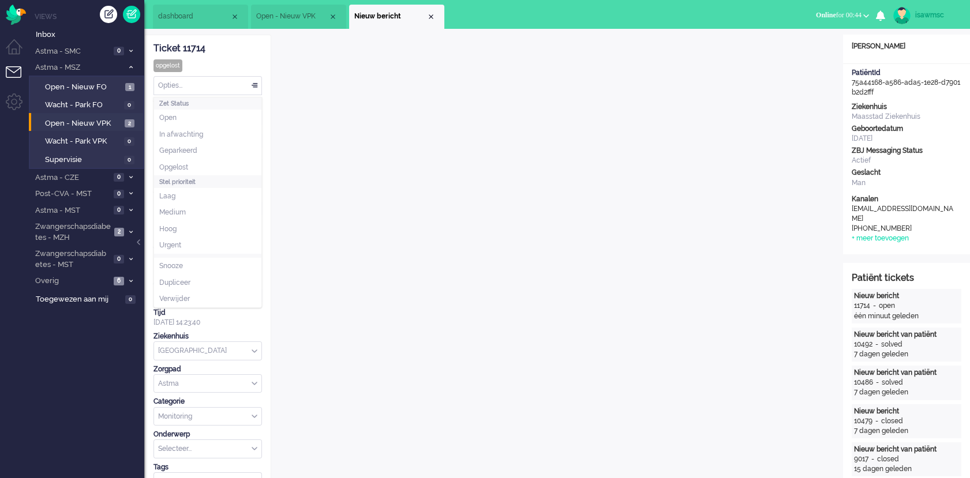
click at [245, 89] on div "Opties..." at bounding box center [207, 86] width 107 height 18
click at [219, 119] on li "Open" at bounding box center [207, 118] width 107 height 17
click at [430, 22] on li "Nieuw bericht" at bounding box center [396, 17] width 95 height 24
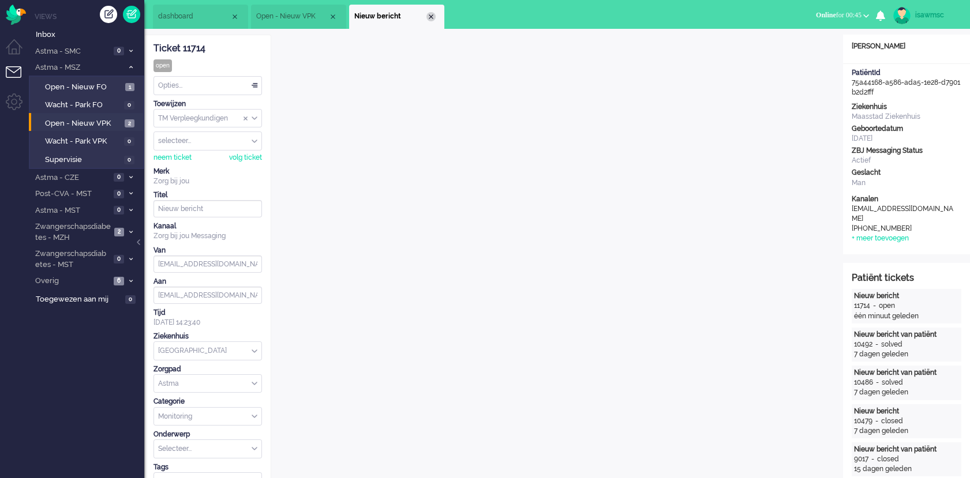
click at [430, 17] on div "Close tab" at bounding box center [430, 16] width 9 height 9
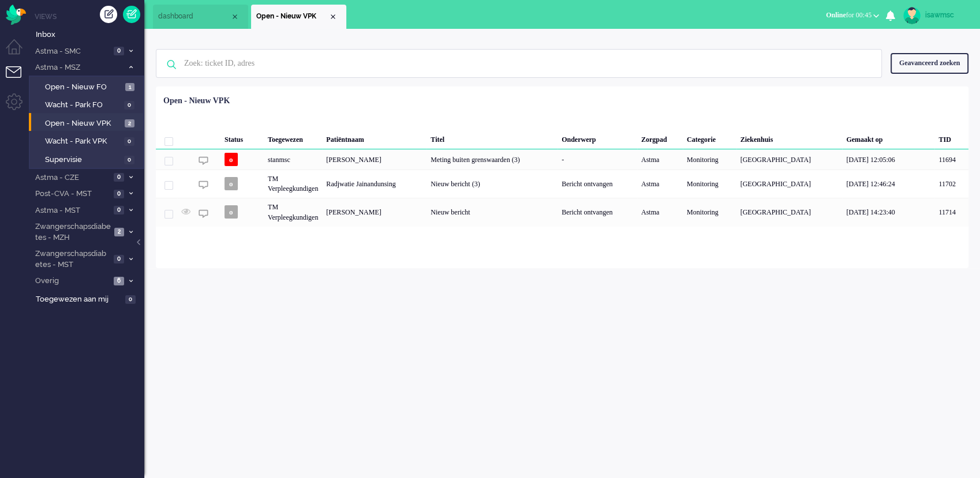
click at [442, 25] on ul "dashboard Open - Nieuw VPK" at bounding box center [449, 14] width 593 height 29
click at [126, 227] on li "Zwangerschapsdiabetes - MZH 3" at bounding box center [86, 231] width 115 height 27
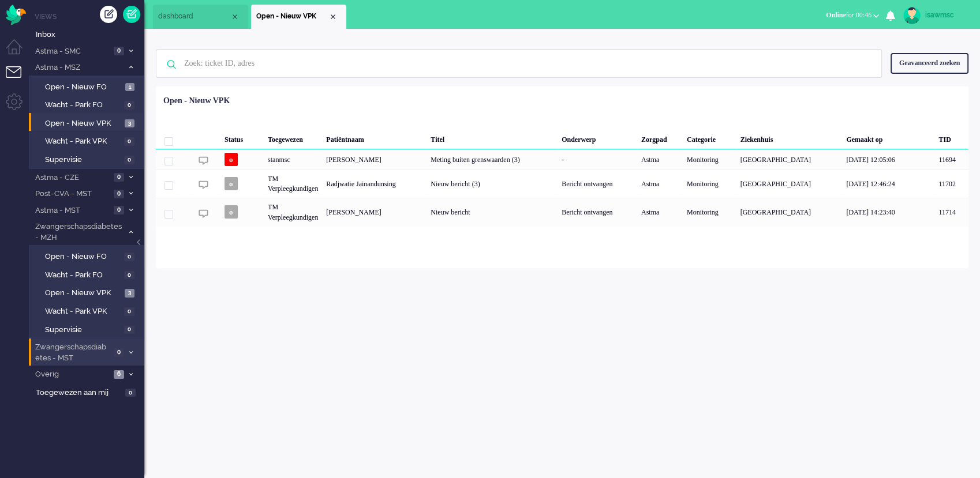
click at [111, 343] on li "Zwangerschapsdiabetes - MST 0" at bounding box center [86, 352] width 115 height 27
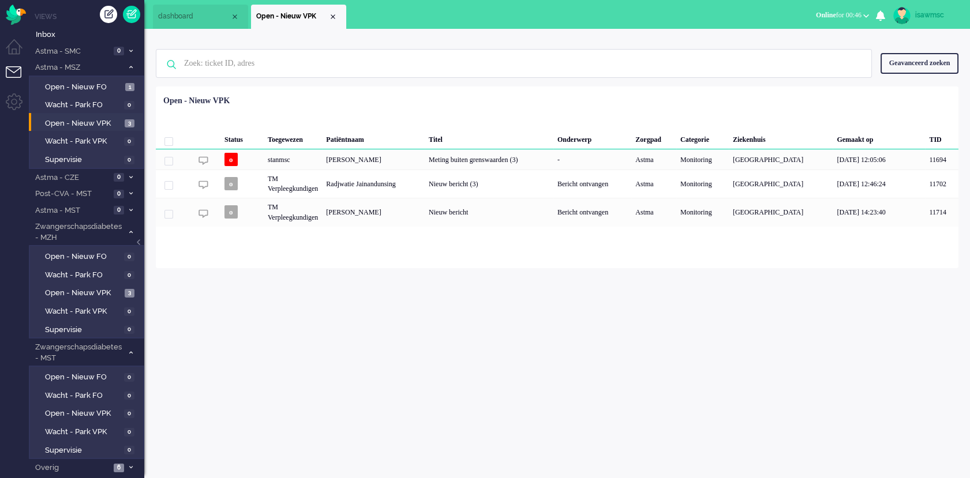
click at [269, 361] on div "isawmsc Thuis Ticket Csat Ticket Bijdragen Per dag Ticket Bijdragen Per Kanaal …" at bounding box center [557, 253] width 826 height 449
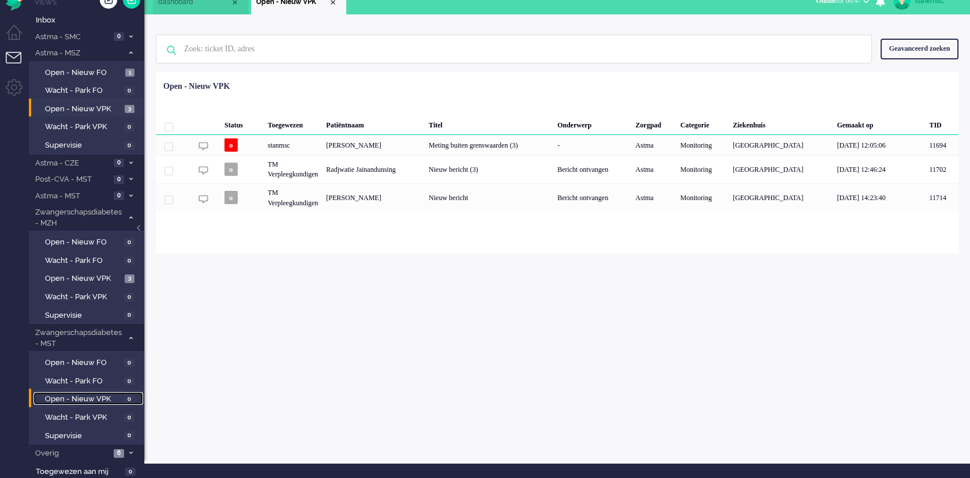
click at [125, 397] on span "0" at bounding box center [129, 399] width 10 height 9
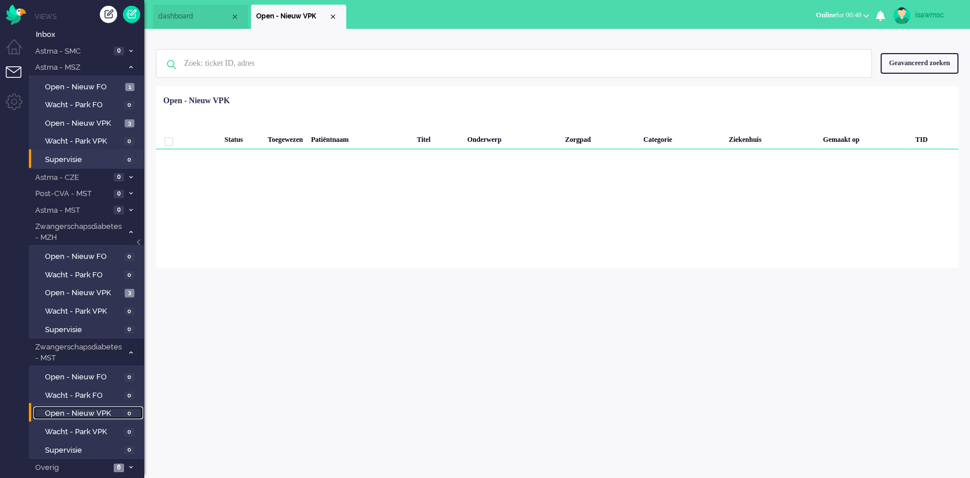
scroll to position [14, 0]
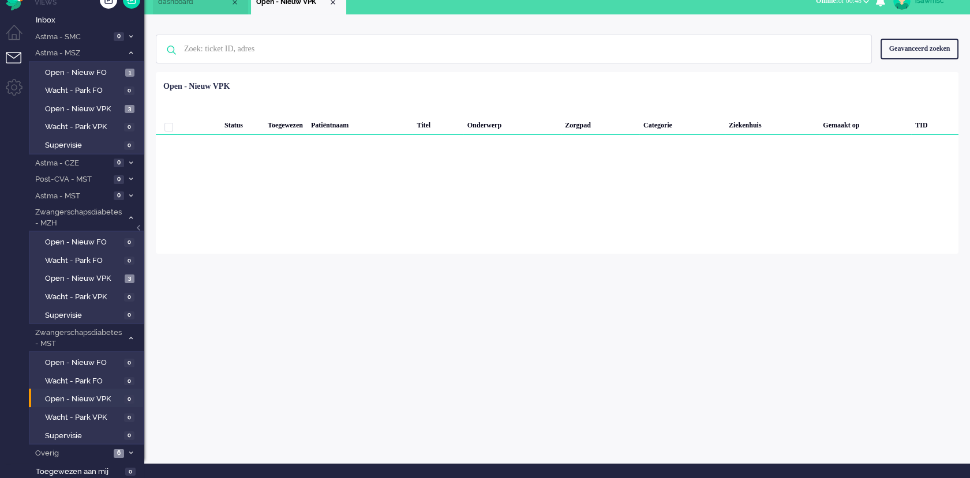
click at [246, 357] on div "isawmsc Thuis Ticket Csat Ticket Bijdragen Per dag Ticket Bijdragen Per Kanaal …" at bounding box center [557, 238] width 826 height 449
click at [457, 220] on div "Loading... Status Toegewezen Patiëntnaam Titel Onderwerp Zorgpad Categorie Ziek…" at bounding box center [557, 163] width 802 height 182
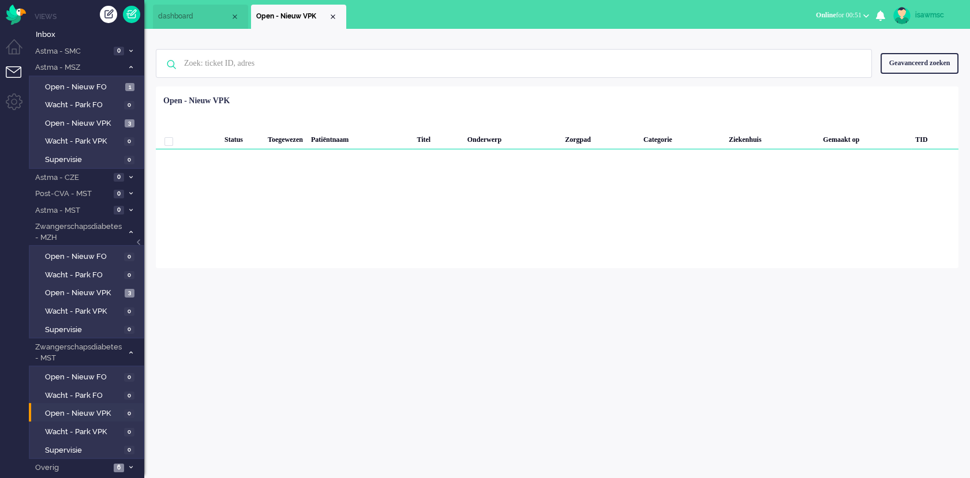
click at [831, 185] on div "Loading... Status Toegewezen Patiëntnaam Titel Onderwerp Zorgpad Categorie Ziek…" at bounding box center [557, 178] width 802 height 182
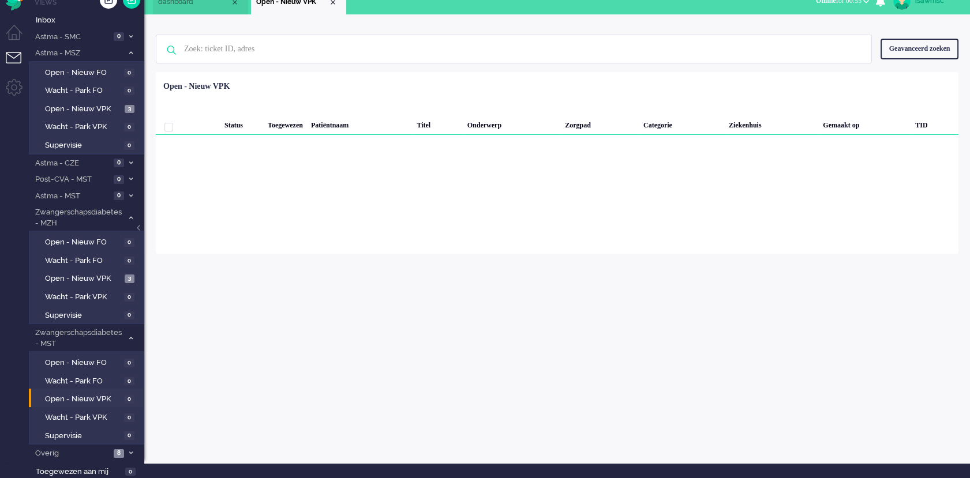
click at [194, 188] on div "Loading... Status Toegewezen Patiëntnaam Titel Onderwerp Zorgpad Categorie Ziek…" at bounding box center [557, 163] width 802 height 182
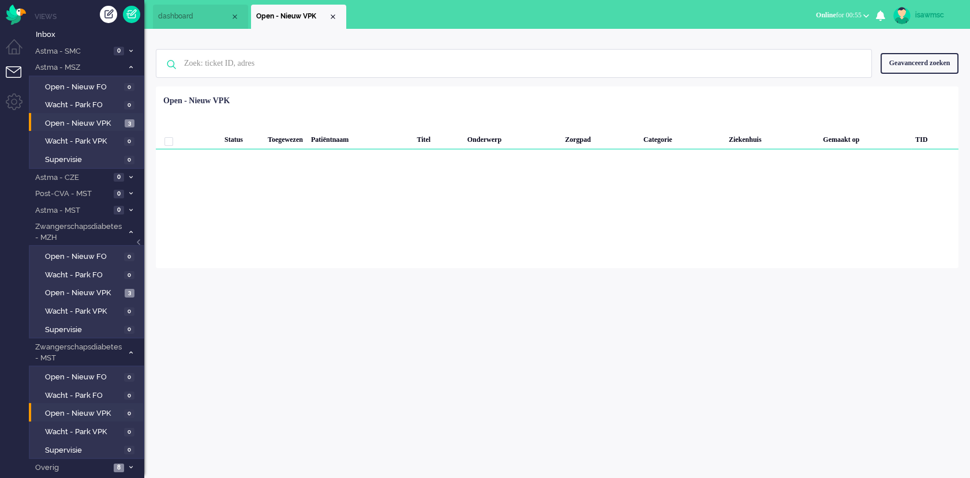
click at [114, 113] on li "Open - Nieuw VPK 3" at bounding box center [86, 122] width 114 height 18
click at [113, 118] on span "Open - Nieuw VPK" at bounding box center [83, 123] width 77 height 11
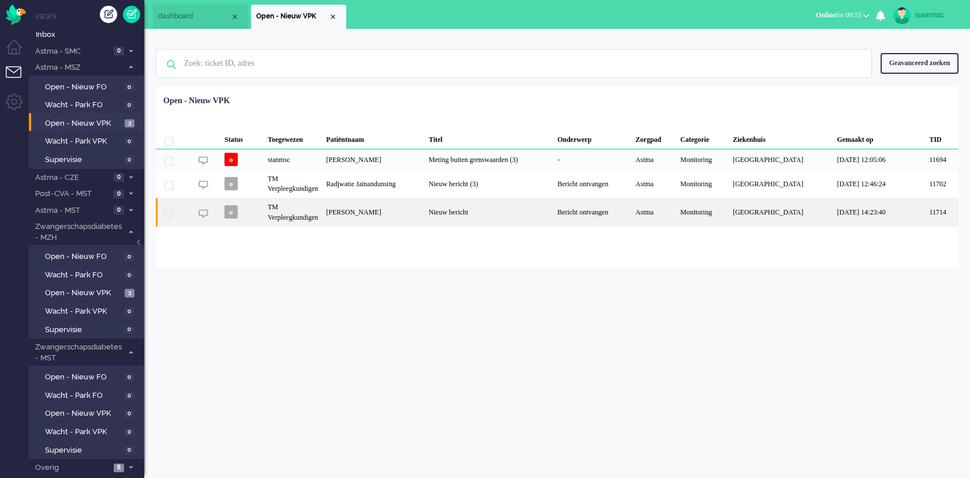
click at [388, 209] on div "[PERSON_NAME]" at bounding box center [373, 212] width 103 height 28
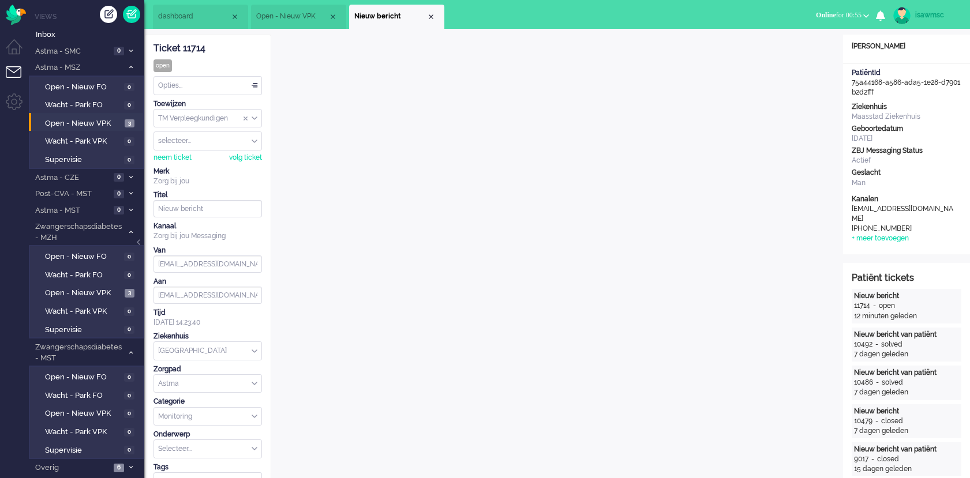
click at [431, 11] on li "Nieuw bericht" at bounding box center [396, 17] width 95 height 24
click at [433, 13] on div "Close tab" at bounding box center [430, 16] width 9 height 9
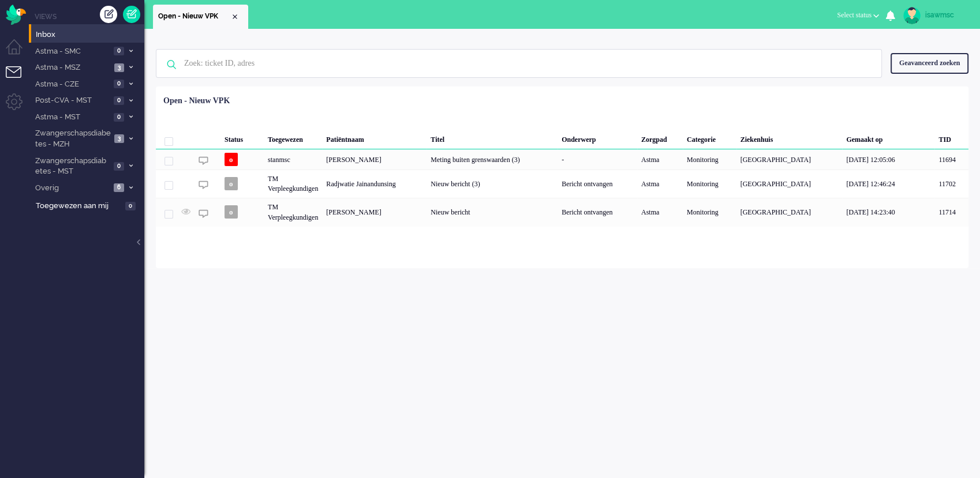
click at [448, 91] on div "Loading... Status Toegewezen Patiëntnaam Titel Onderwerp Zorgpad Categorie Ziek…" at bounding box center [562, 178] width 812 height 182
click at [466, 26] on ul "Open - Nieuw VPK" at bounding box center [449, 14] width 593 height 29
click at [117, 63] on span "3" at bounding box center [119, 67] width 10 height 9
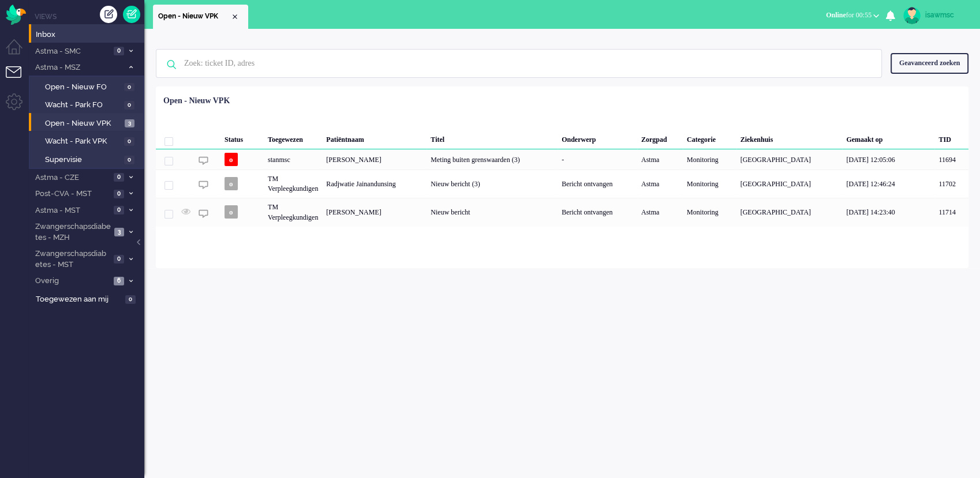
click at [194, 333] on div "Geen zoekresultaten Probeer nog eens Geavanceerd zoeken Geavanceerd zoeken Tick…" at bounding box center [561, 253] width 835 height 449
click at [125, 257] on li "Zwangerschapsdiabetes - MST 0" at bounding box center [86, 258] width 115 height 27
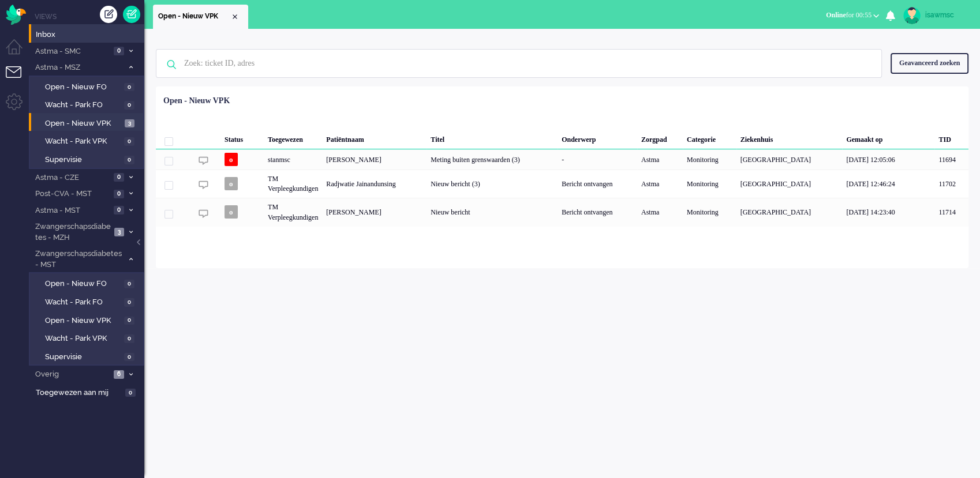
click at [488, 24] on ul "Open - Nieuw VPK" at bounding box center [449, 14] width 593 height 29
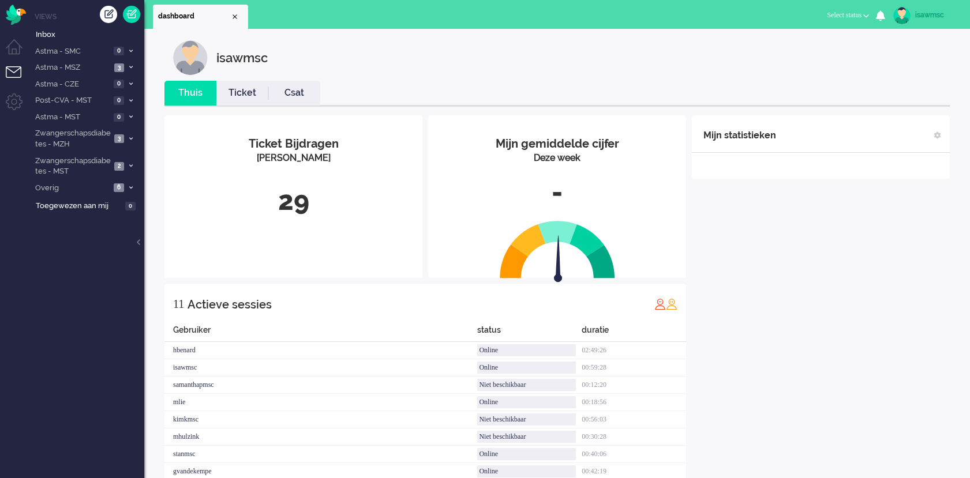
click at [849, 11] on span "Select status" at bounding box center [844, 15] width 35 height 8
click at [803, 52] on label "Online" at bounding box center [820, 52] width 91 height 10
click at [674, 44] on div "isawmsc" at bounding box center [565, 57] width 785 height 35
click at [126, 170] on li "Zwangerschapsdiabetes - MST 2" at bounding box center [86, 165] width 115 height 27
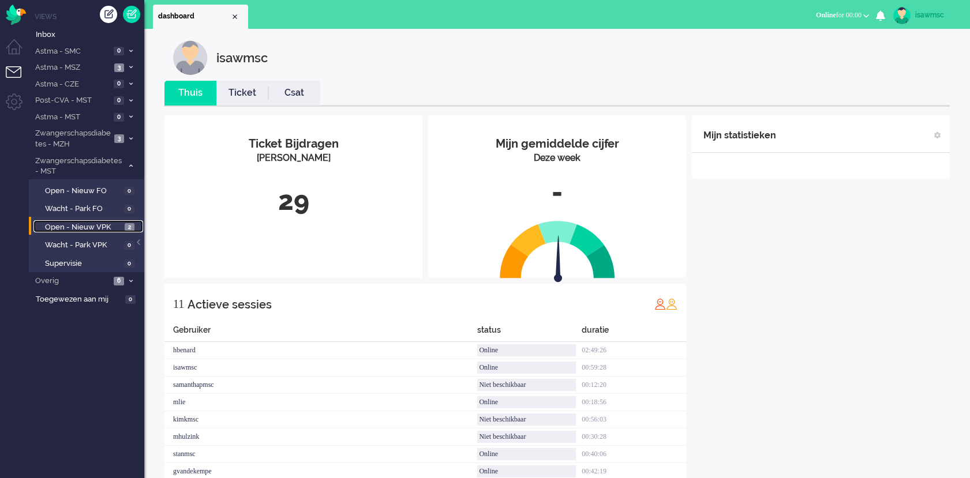
click at [112, 231] on span "Open - Nieuw VPK" at bounding box center [83, 227] width 77 height 11
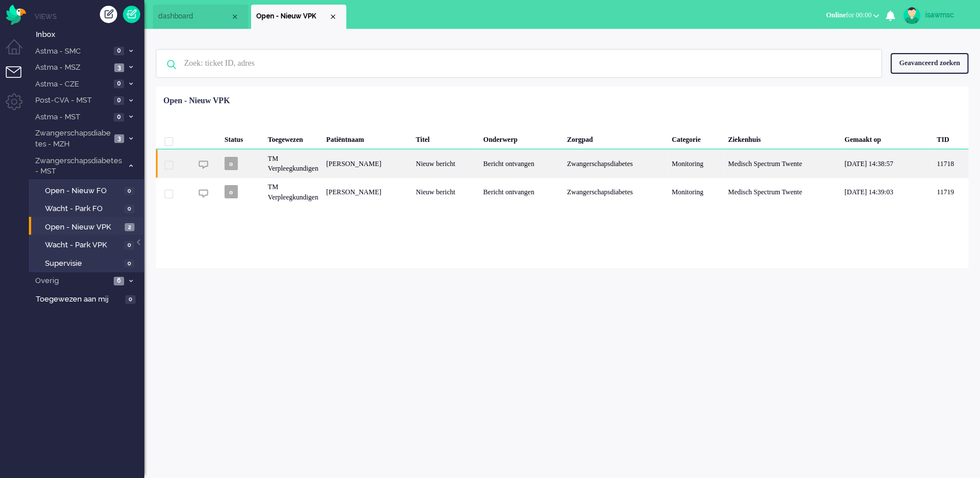
click at [556, 164] on div "Bericht ontvangen" at bounding box center [521, 163] width 84 height 28
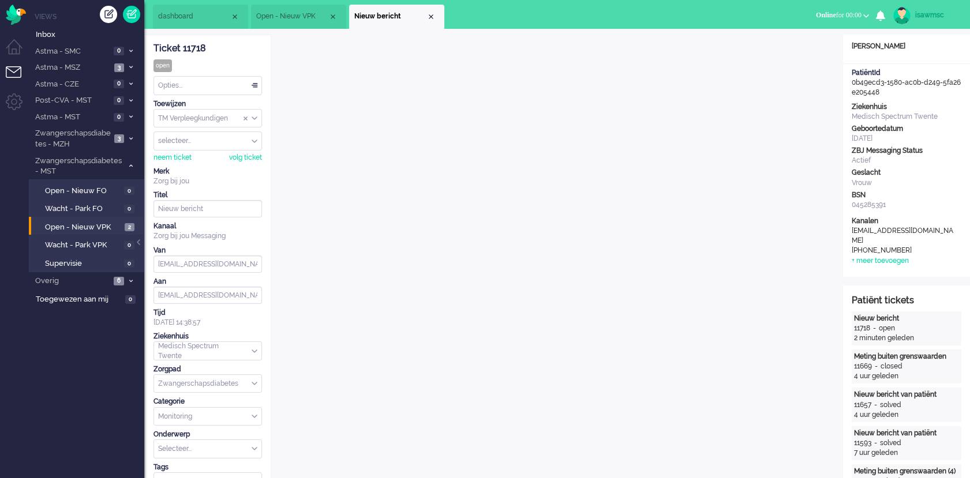
scroll to position [35, 0]
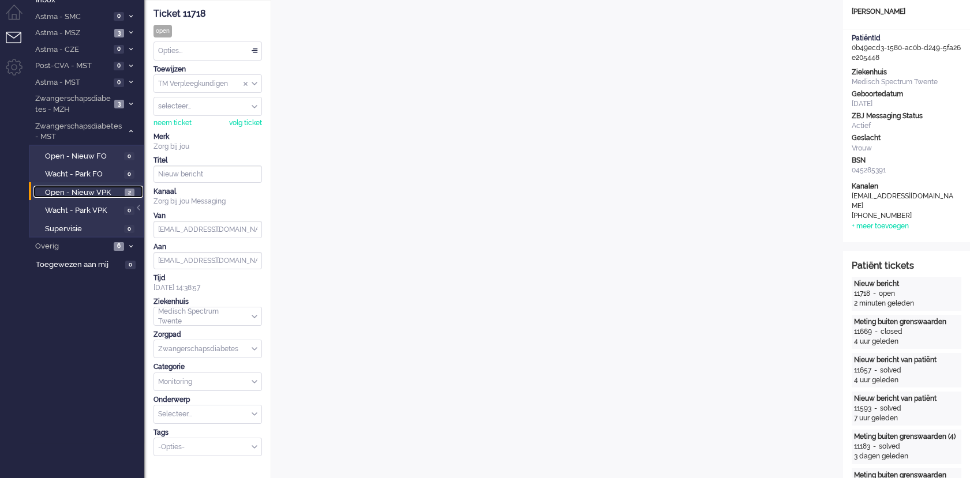
click at [120, 188] on span "Open - Nieuw VPK" at bounding box center [83, 192] width 77 height 11
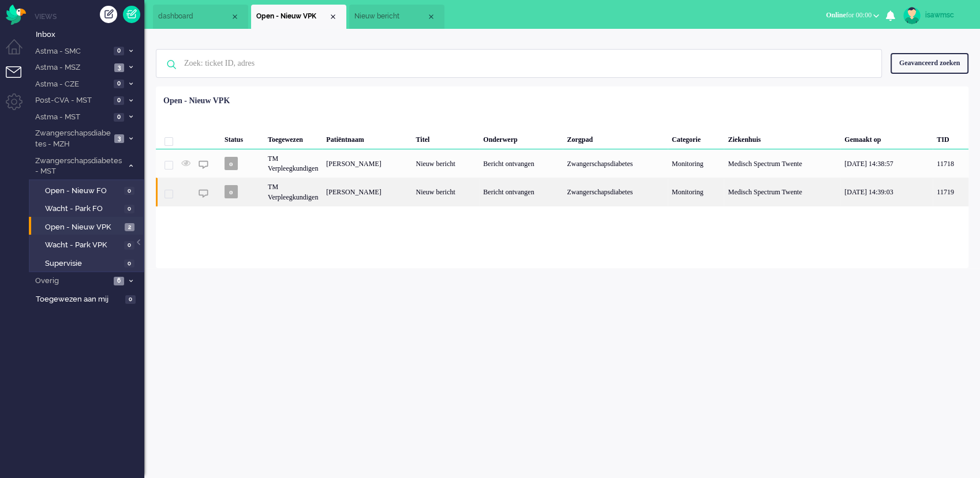
click at [402, 194] on div "Marisol Cheryl Bunskoek" at bounding box center [366, 192] width 89 height 28
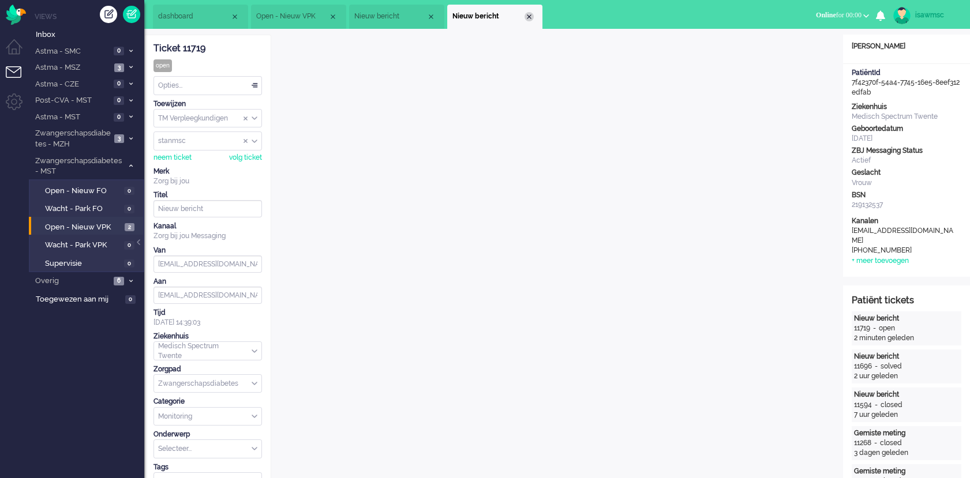
click at [526, 18] on div "Close tab" at bounding box center [528, 16] width 9 height 9
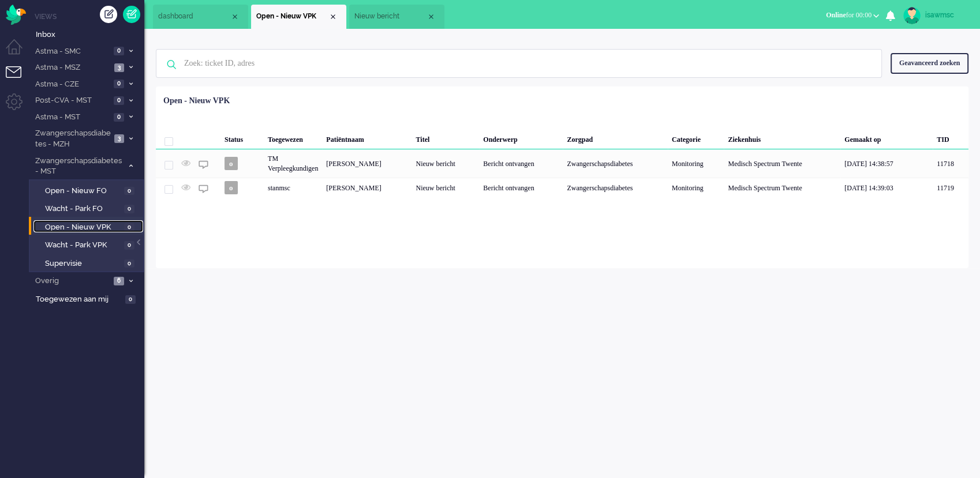
click at [97, 227] on span "Open - Nieuw VPK" at bounding box center [83, 227] width 76 height 11
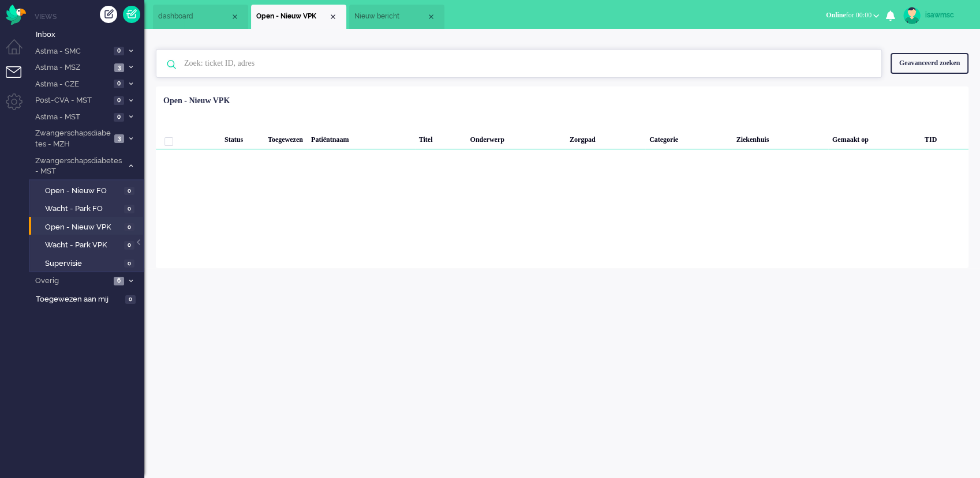
click at [448, 72] on input "text" at bounding box center [520, 64] width 690 height 28
click at [518, 29] on div "Geen zoekresultaten Probeer nog eens Geavanceerd zoeken Geavanceerd zoeken Tick…" at bounding box center [561, 148] width 835 height 239
click at [428, 13] on div "Close tab" at bounding box center [430, 16] width 9 height 9
click at [427, 25] on ul "dashboard Open - Nieuw VPK" at bounding box center [449, 14] width 593 height 29
click at [441, 109] on div "Geselecteerd 0 Set Status: open pending holding solved Verwijder Selecteer... U…" at bounding box center [562, 115] width 812 height 22
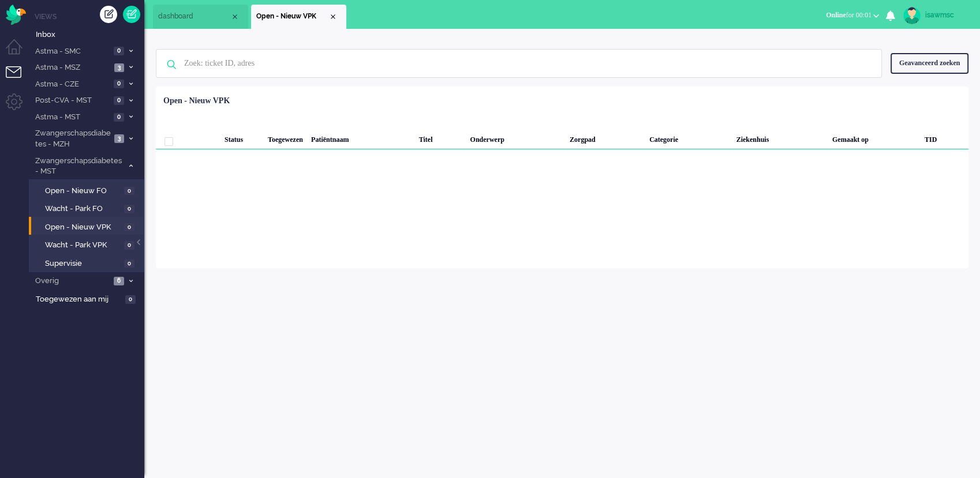
click at [816, 127] on div "Ziekenhuis" at bounding box center [779, 137] width 96 height 23
click at [840, 163] on div "Loading... Status Toegewezen Patiëntnaam Titel Onderwerp Zorgpad Categorie Ziek…" at bounding box center [562, 178] width 812 height 182
click at [826, 118] on div "Geselecteerd 0 Set Status: open pending holding solved Verwijder Selecteer... U…" at bounding box center [562, 115] width 812 height 22
click at [877, 256] on div "Loading... Status Toegewezen Patiëntnaam Titel Onderwerp Zorgpad Categorie Ziek…" at bounding box center [562, 178] width 812 height 182
